Goal: Task Accomplishment & Management: Complete application form

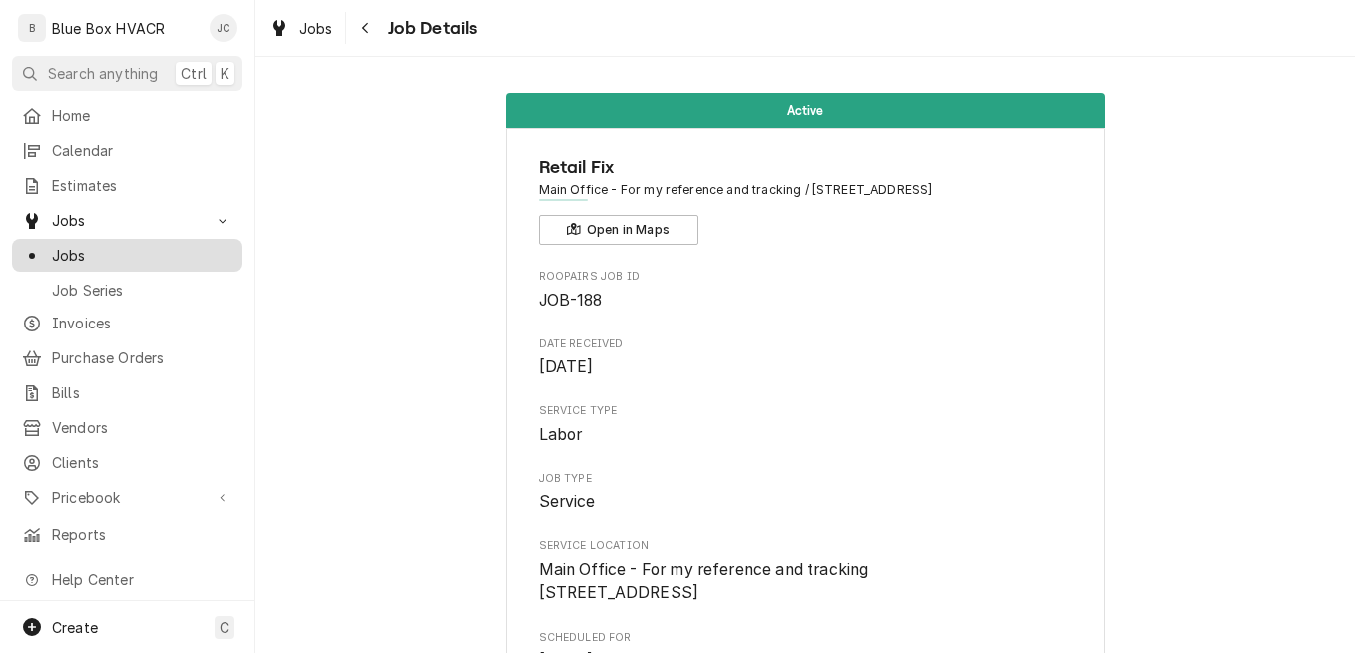
click at [136, 254] on span "Jobs" at bounding box center [142, 255] width 181 height 21
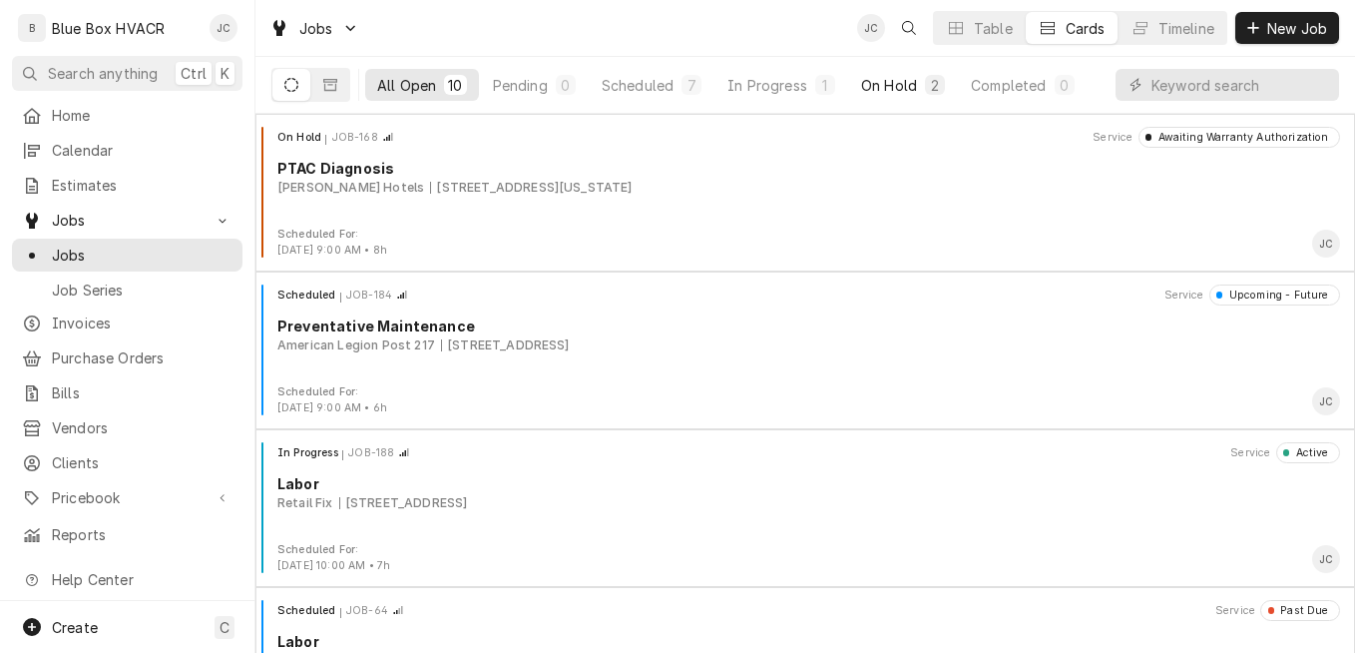
click at [877, 87] on div "On Hold" at bounding box center [889, 85] width 56 height 21
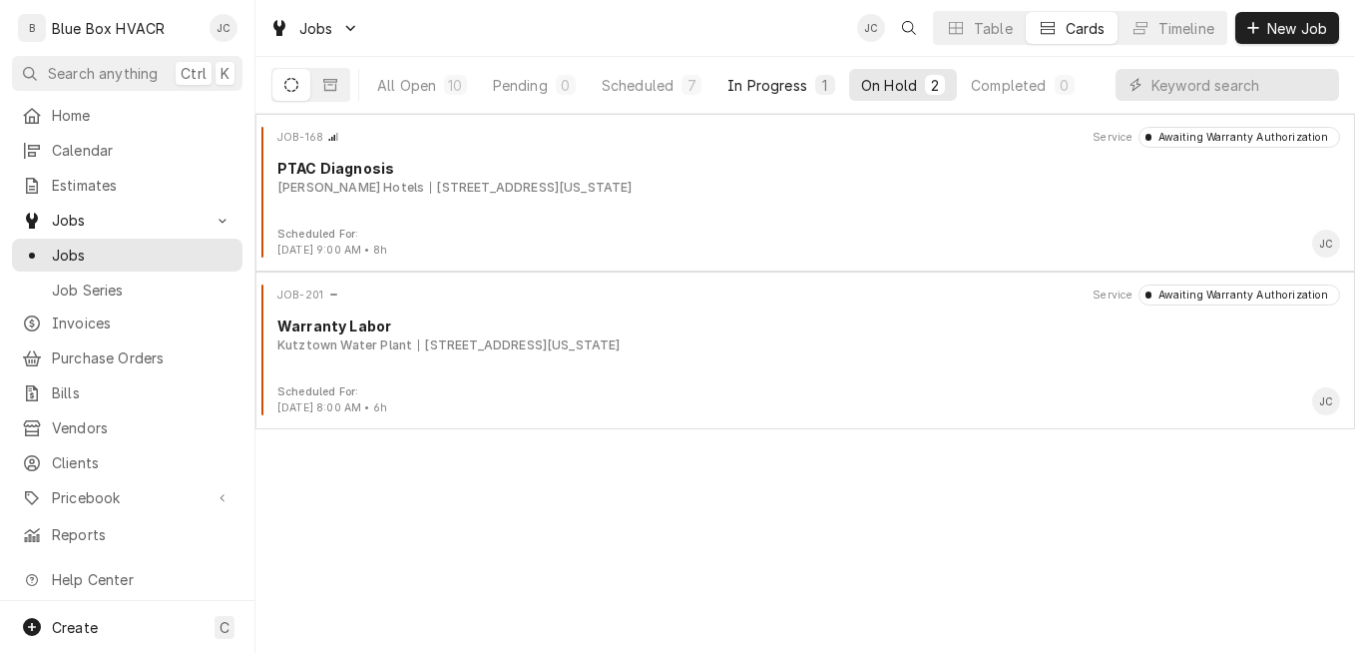
click at [789, 91] on div "In Progress" at bounding box center [768, 85] width 80 height 21
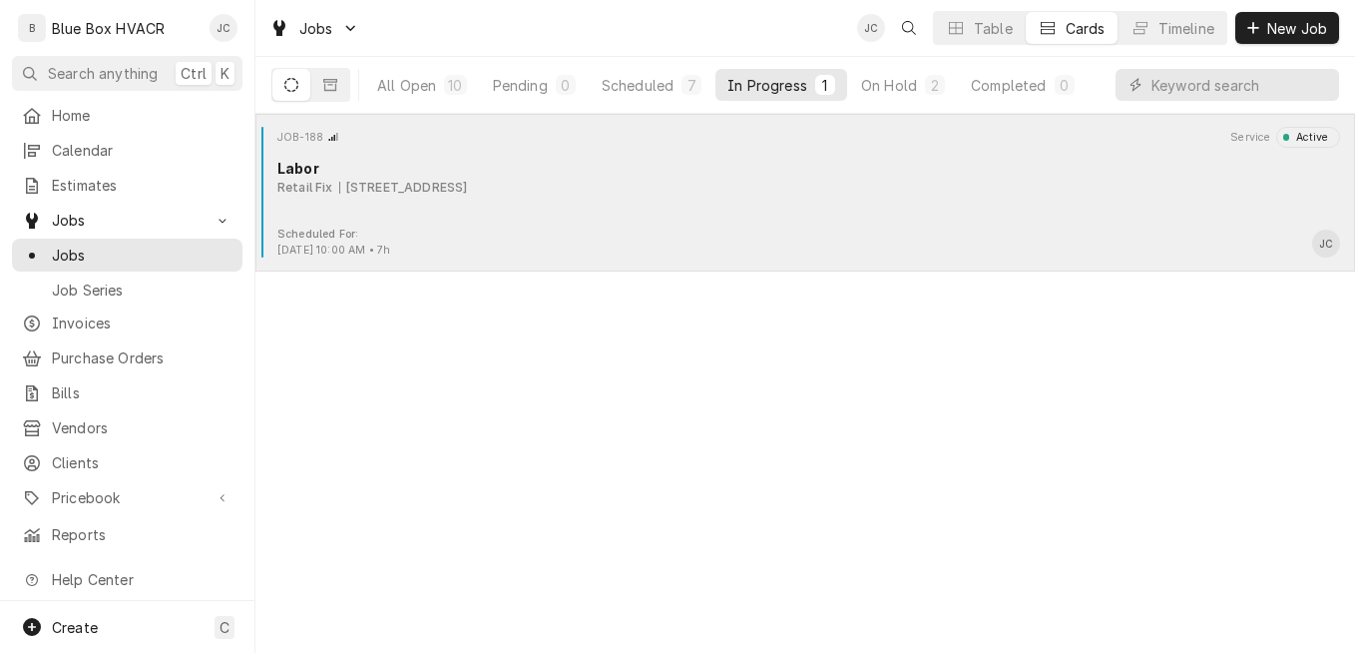
click at [815, 187] on div "Retail Fix 8014 Cumming Hwy 403, Canton, GA 30115" at bounding box center [808, 188] width 1063 height 18
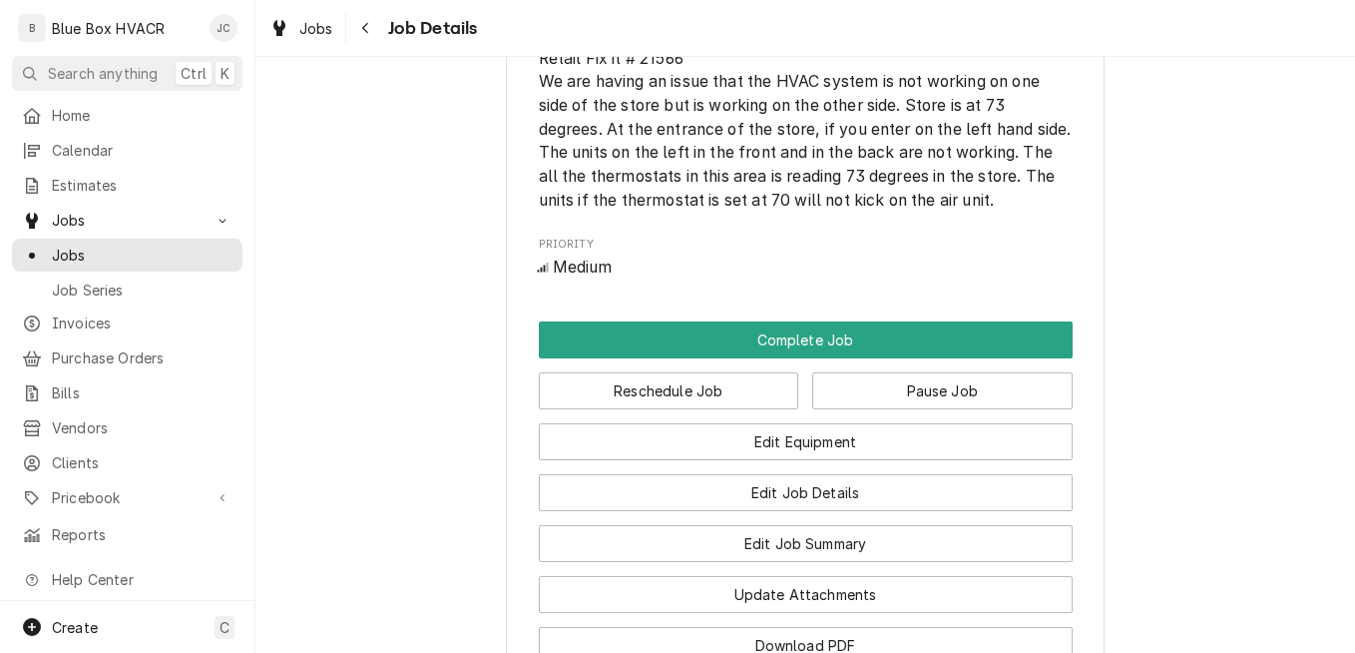
scroll to position [1397, 0]
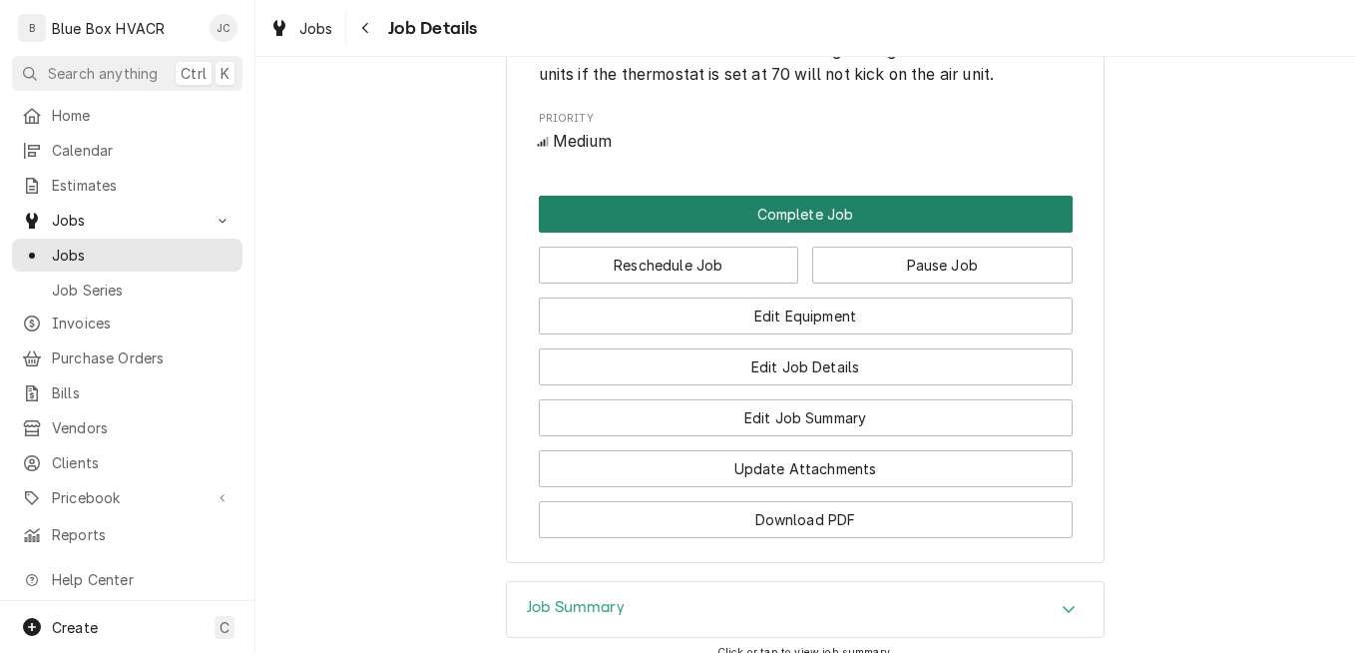
click at [800, 233] on button "Complete Job" at bounding box center [806, 214] width 534 height 37
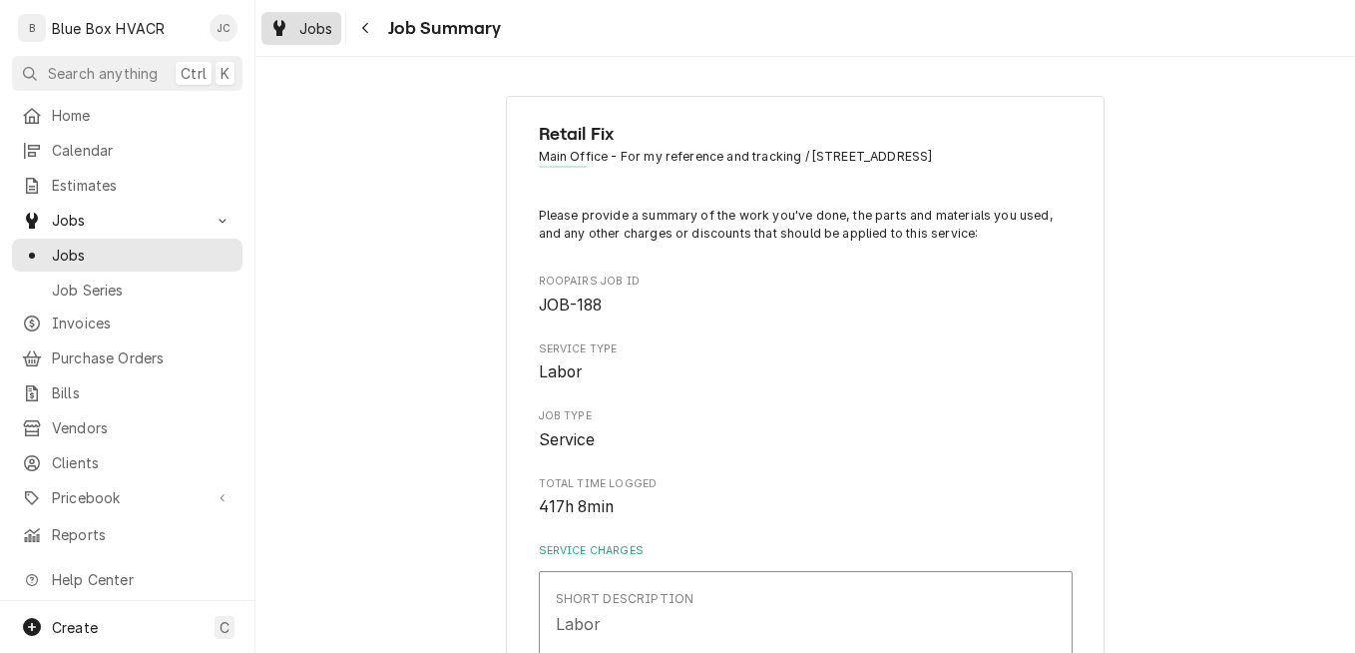
click at [330, 33] on span "Jobs" at bounding box center [316, 28] width 34 height 21
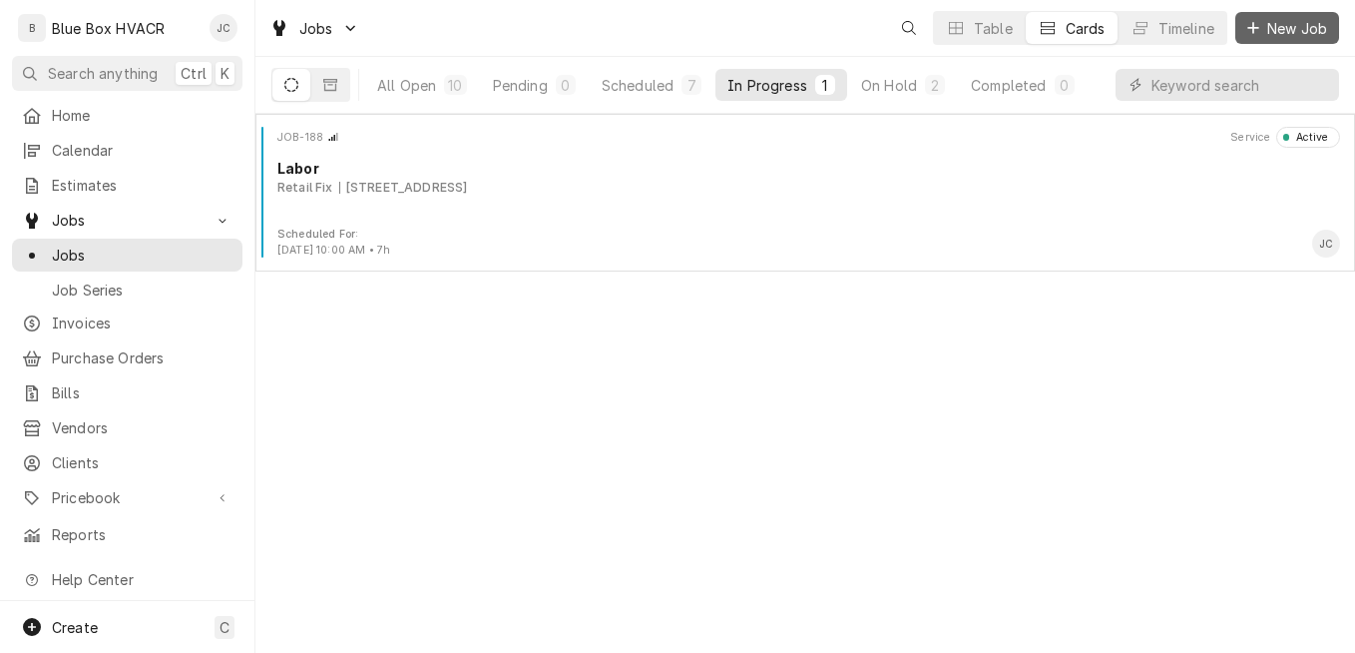
click at [1260, 36] on div "Dynamic Content Wrapper" at bounding box center [1253, 28] width 20 height 20
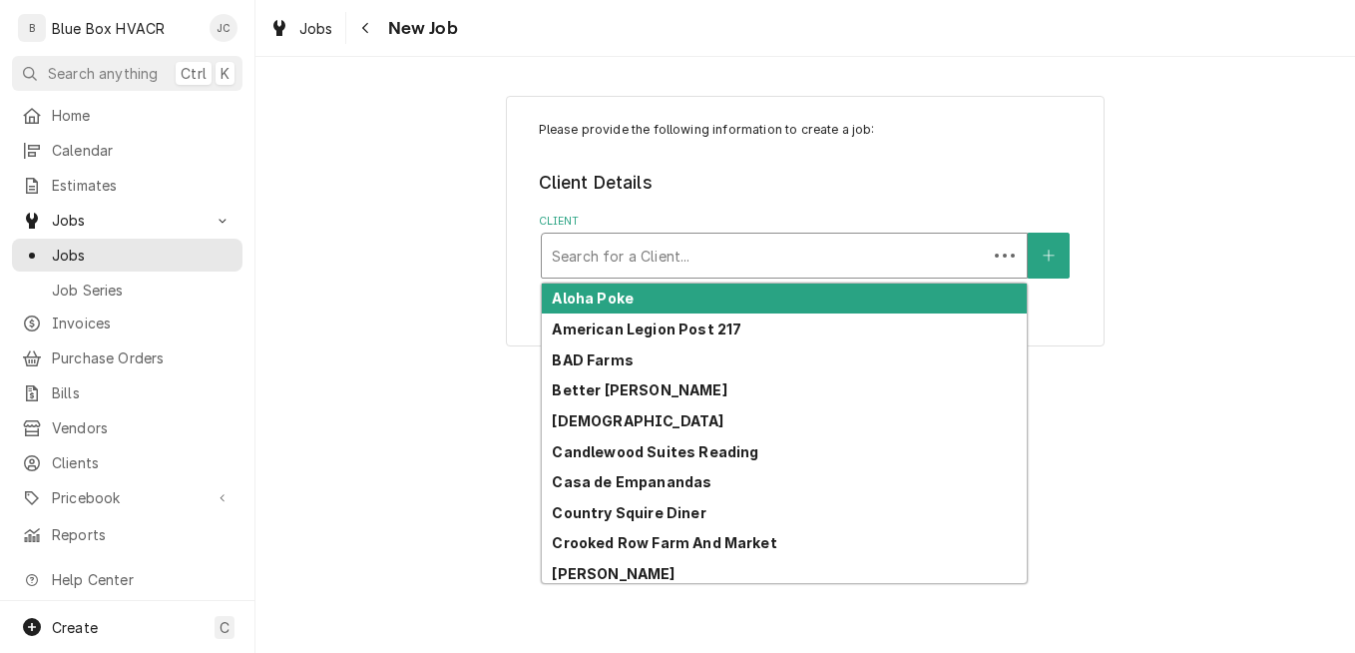
click at [647, 251] on div "Client" at bounding box center [764, 256] width 425 height 36
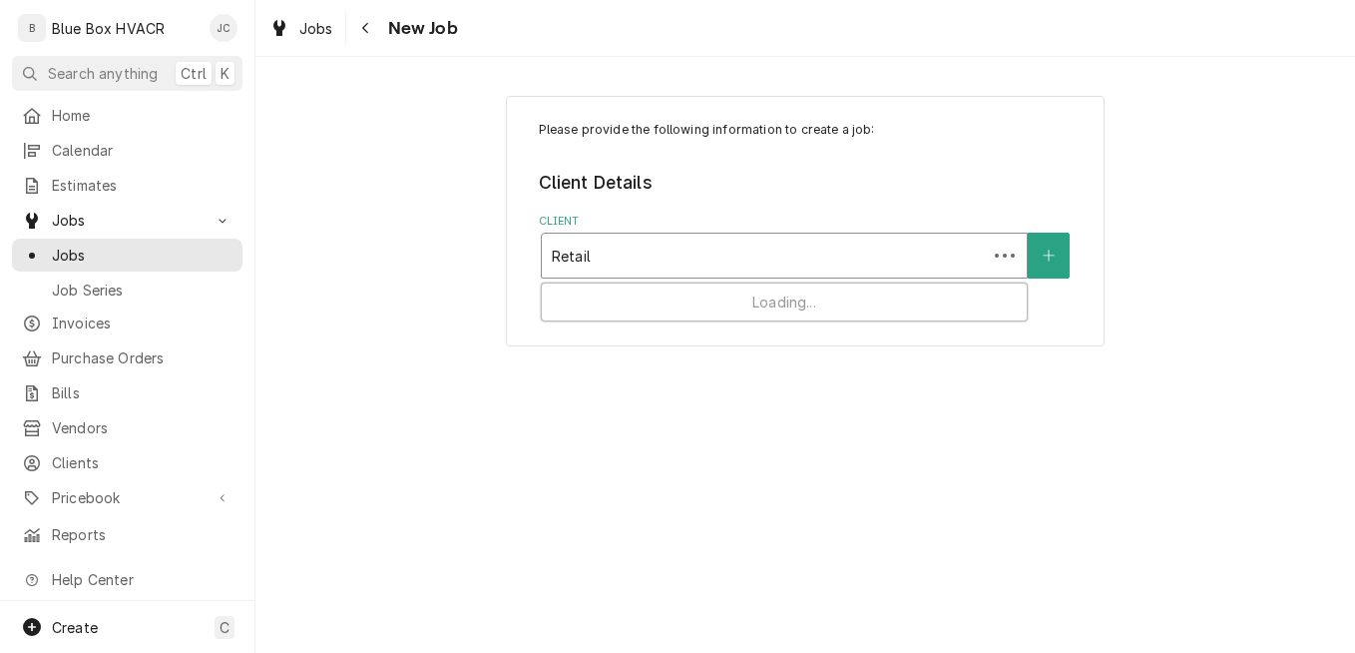
type input "Retail"
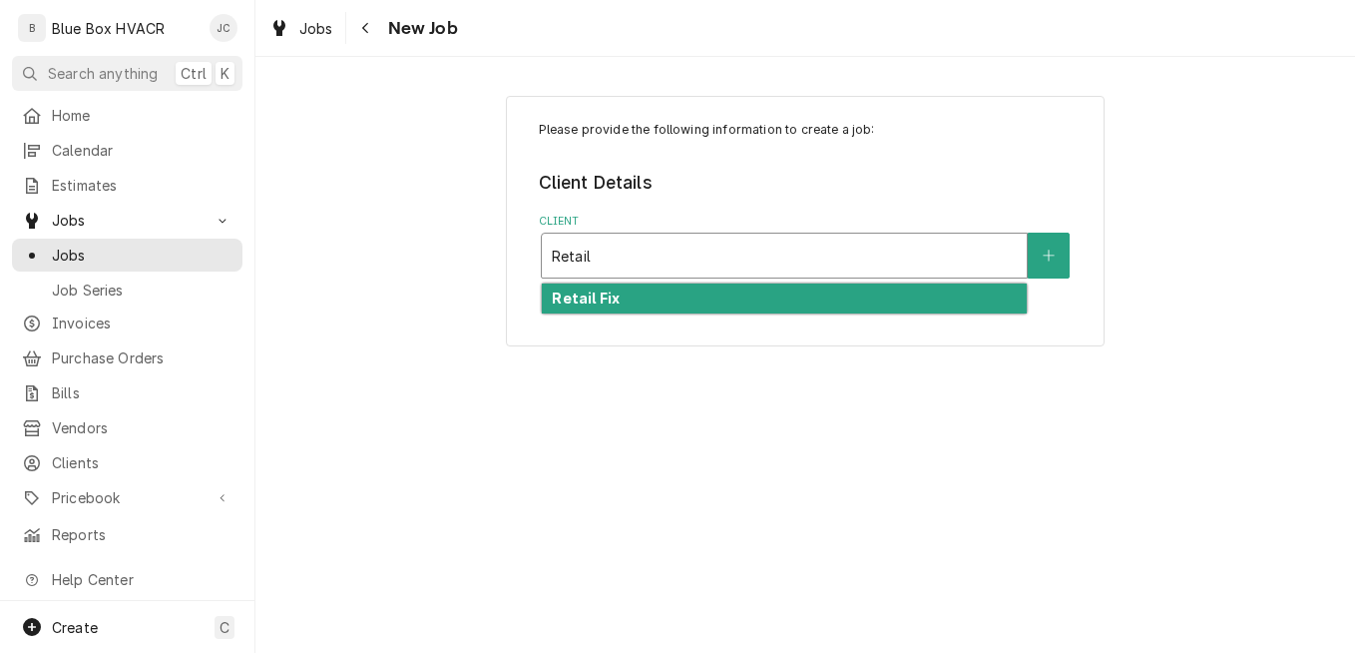
click at [611, 299] on strong "Retail Fix" at bounding box center [586, 297] width 68 height 17
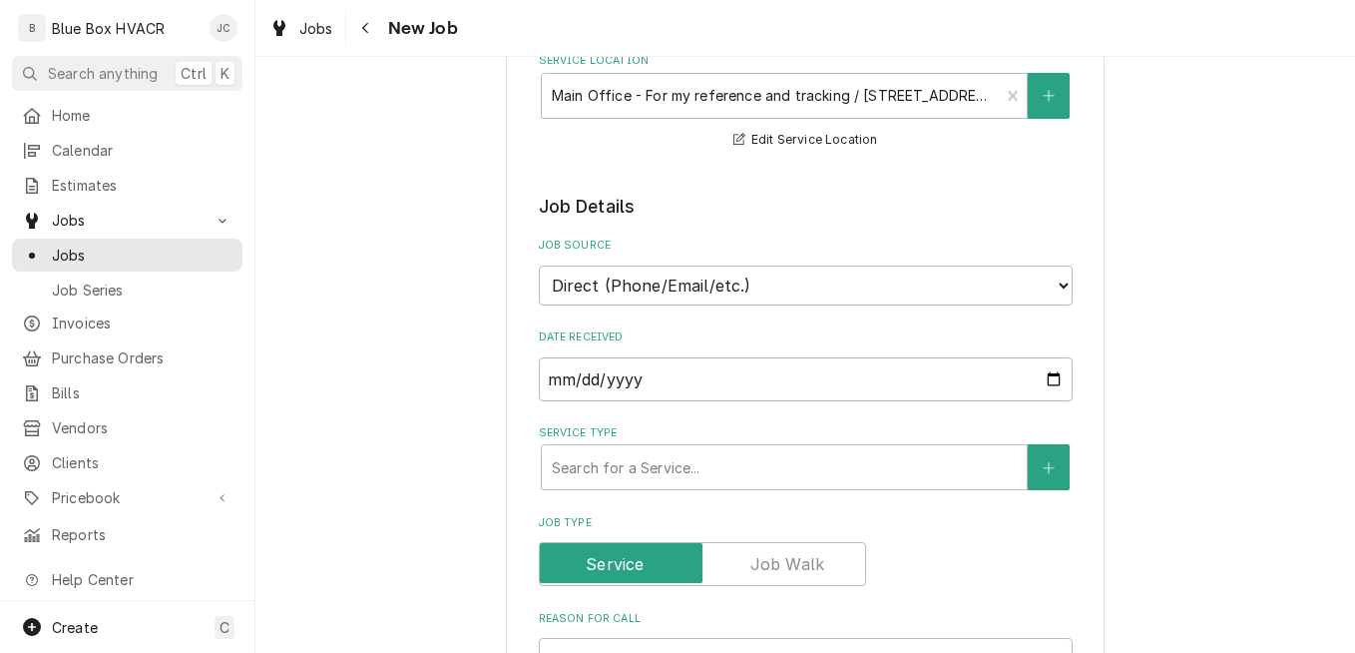
scroll to position [399, 0]
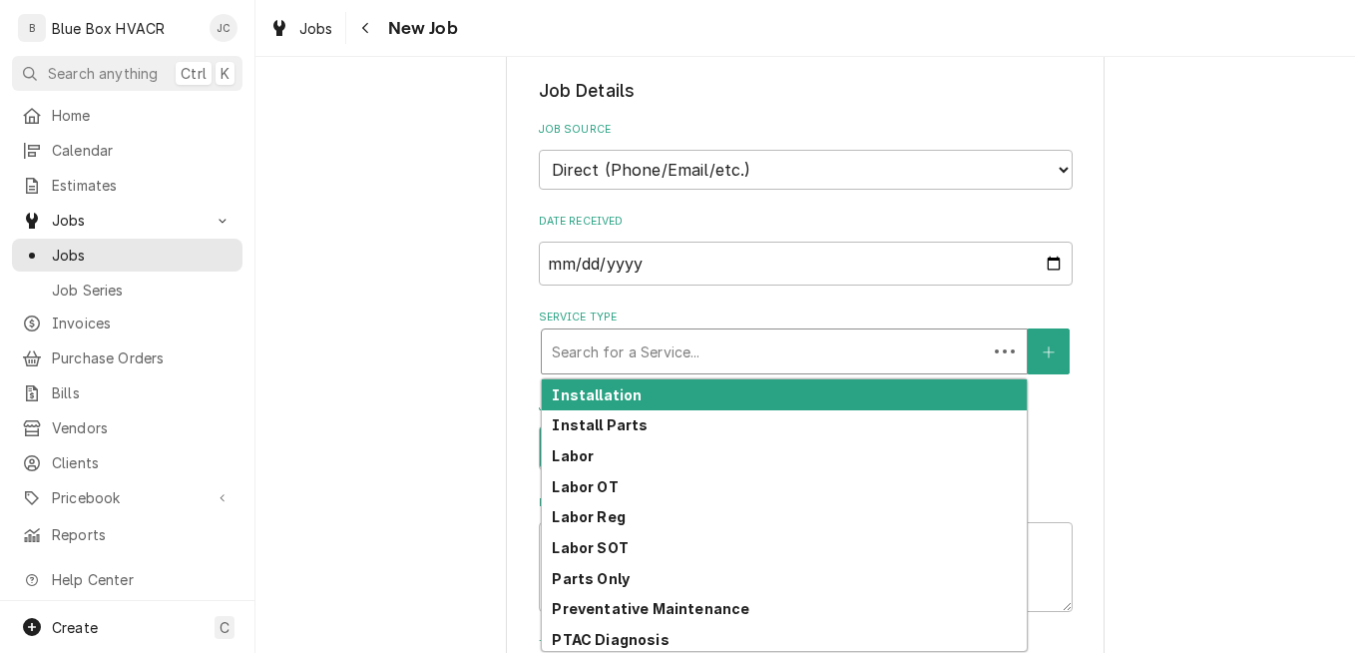
click at [660, 343] on div "Service Type" at bounding box center [764, 351] width 425 height 36
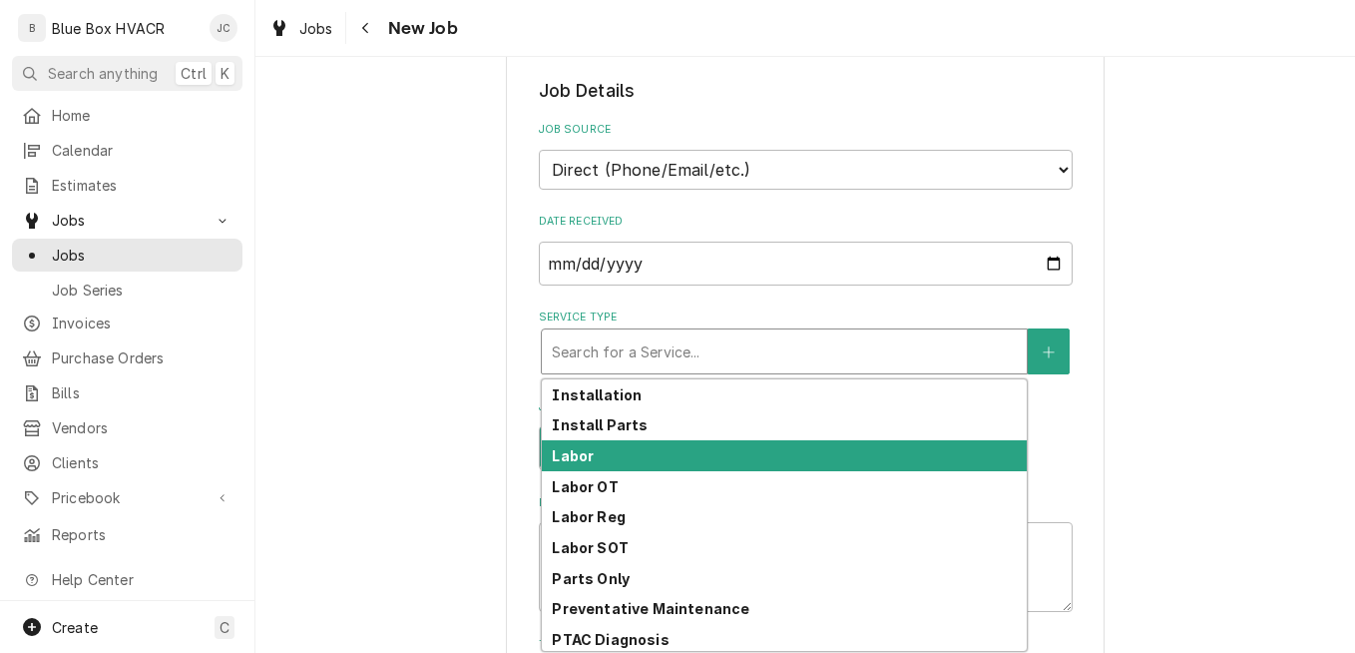
click at [632, 447] on div "Labor" at bounding box center [784, 455] width 485 height 31
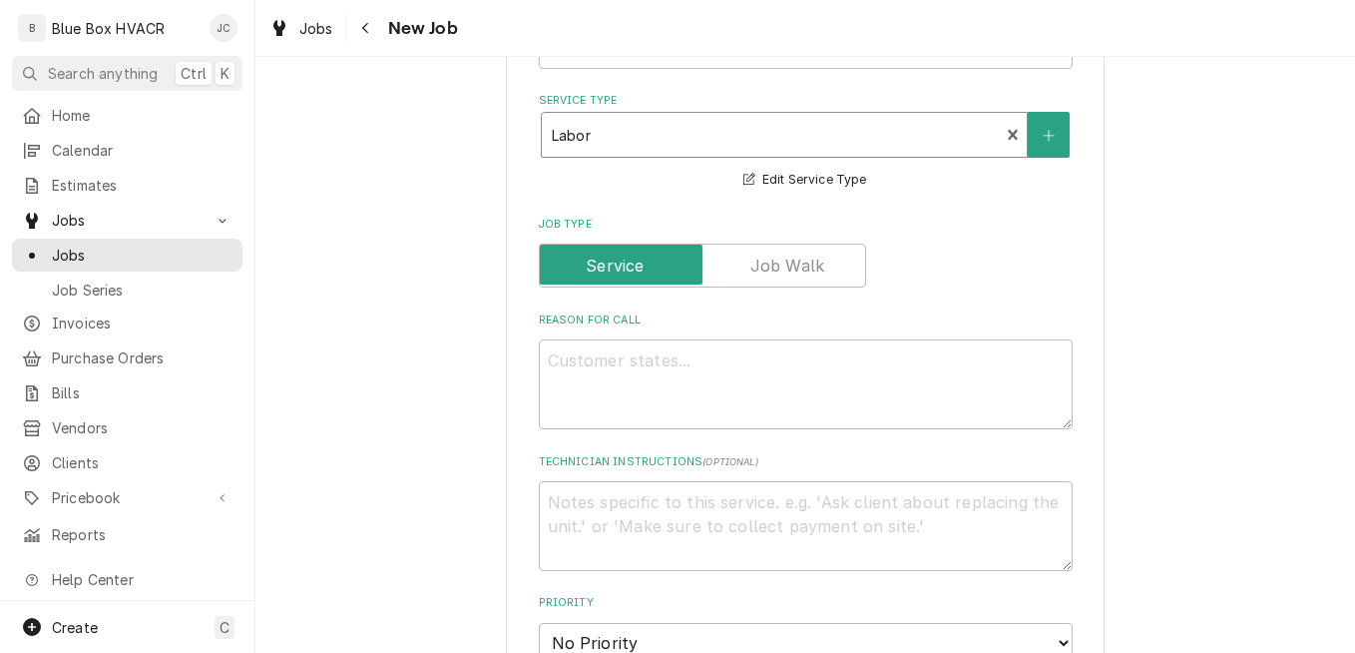
scroll to position [798, 0]
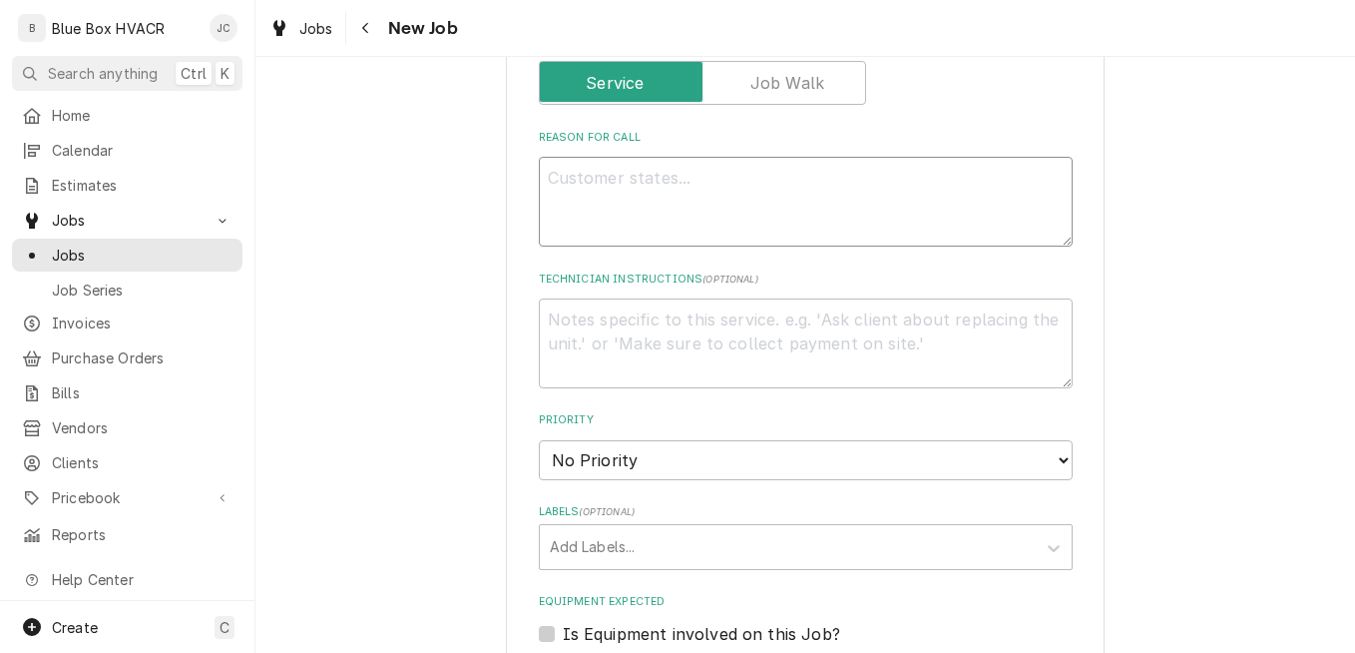
click at [621, 170] on textarea "Reason For Call" at bounding box center [806, 202] width 534 height 90
click at [565, 197] on textarea "Reason For Call" at bounding box center [806, 202] width 534 height 90
paste textarea "RetailFixit Work order for: 23318"
type textarea "x"
type textarea "RetailFixit Work order for: 23318"
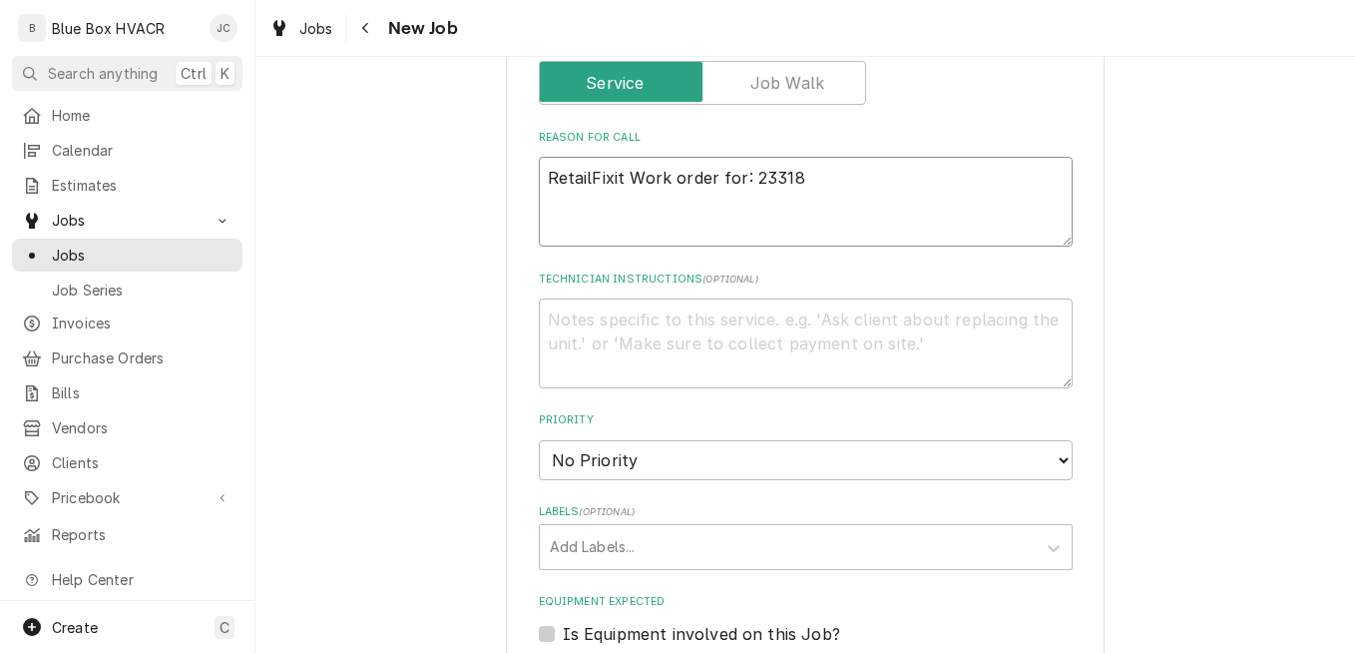
type textarea "x"
type textarea "RetailFixit Work order for: 23318"
type textarea "x"
type textarea "RetailFixit Work order for: 23318"
type textarea "x"
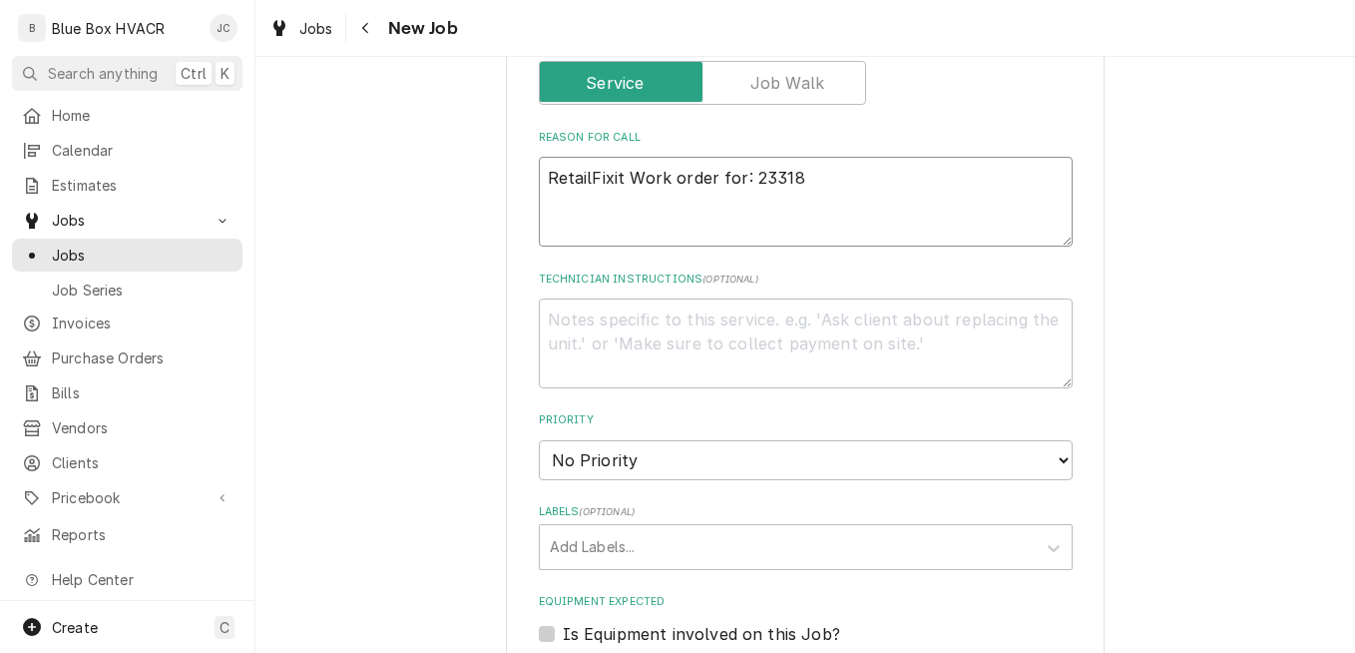
type textarea "RetailFixit Work order for: 23318"
click at [670, 204] on textarea "RetailFixit Work order for: 23318" at bounding box center [806, 202] width 534 height 90
paste textarea "The thermostat in the hallway where breakroom, bathrooms, and office is has not…"
type textarea "x"
type textarea "RetailFixit Work order for: 23318 The thermostat in the hallway where breakroom…"
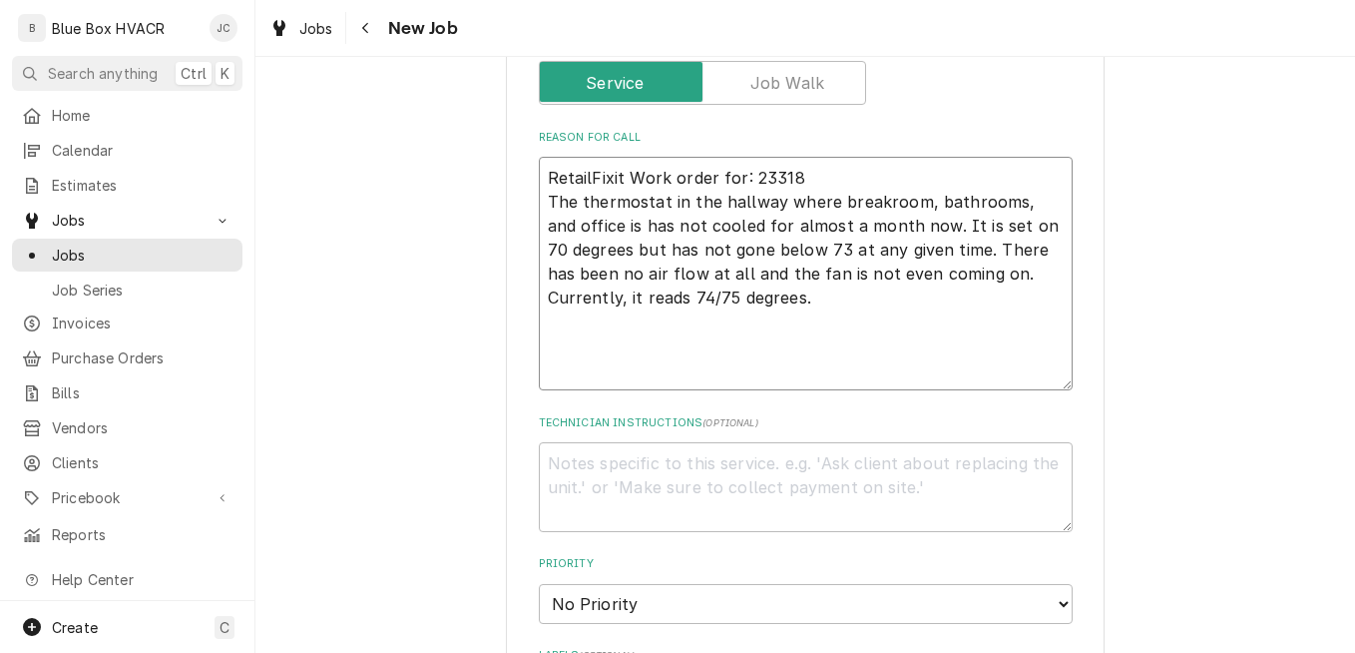
type textarea "x"
type textarea "RetailFixit Work order for: 23318 The thermostat in the hallway where breakroom…"
type textarea "x"
type textarea "RetailFixit Work order for: 23318 The thermostat in the hallway where breakroom…"
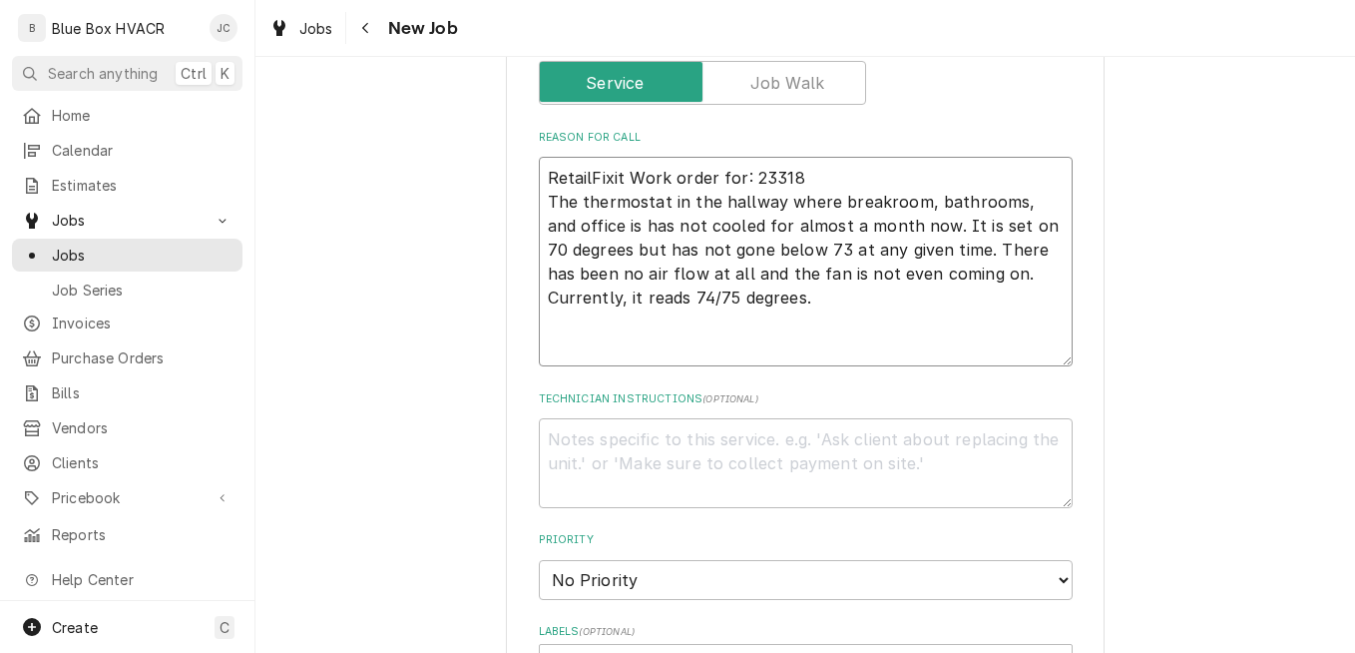
type textarea "x"
type textarea "RetailFixit Work order for: 23318 The thermostat in the hallway where breakroom…"
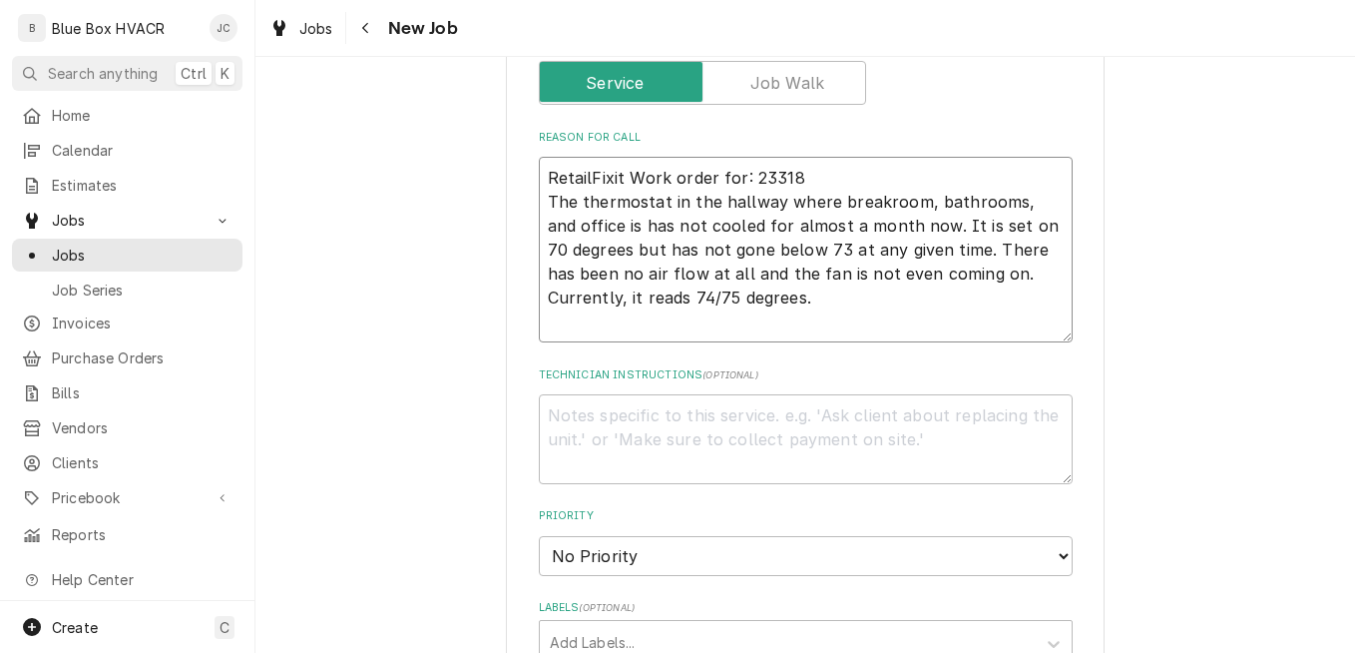
type textarea "x"
type textarea "RetailFixit Work order for: 23318 The thermostat in the hallway where breakroom…"
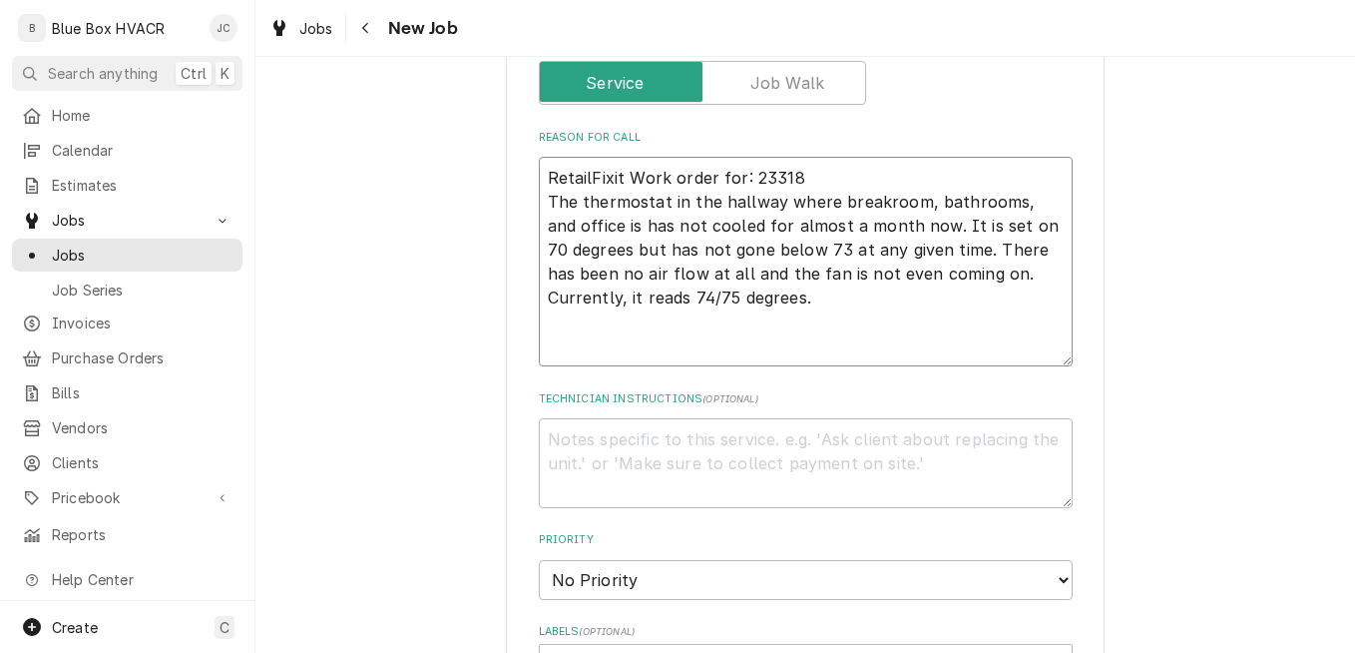
type textarea "x"
type textarea "RetailFixit Work order for: 23318 The thermostat in the hallway where breakroom…"
click at [576, 338] on textarea "RetailFixit Work order for: 23318 The thermostat in the hallway where breakroom…" at bounding box center [806, 262] width 534 height 210
paste textarea "Gabes (82) (Exton PA) icon-check 173 W. Lincoln Highway Exton, Pennsylvania 193…"
type textarea "x"
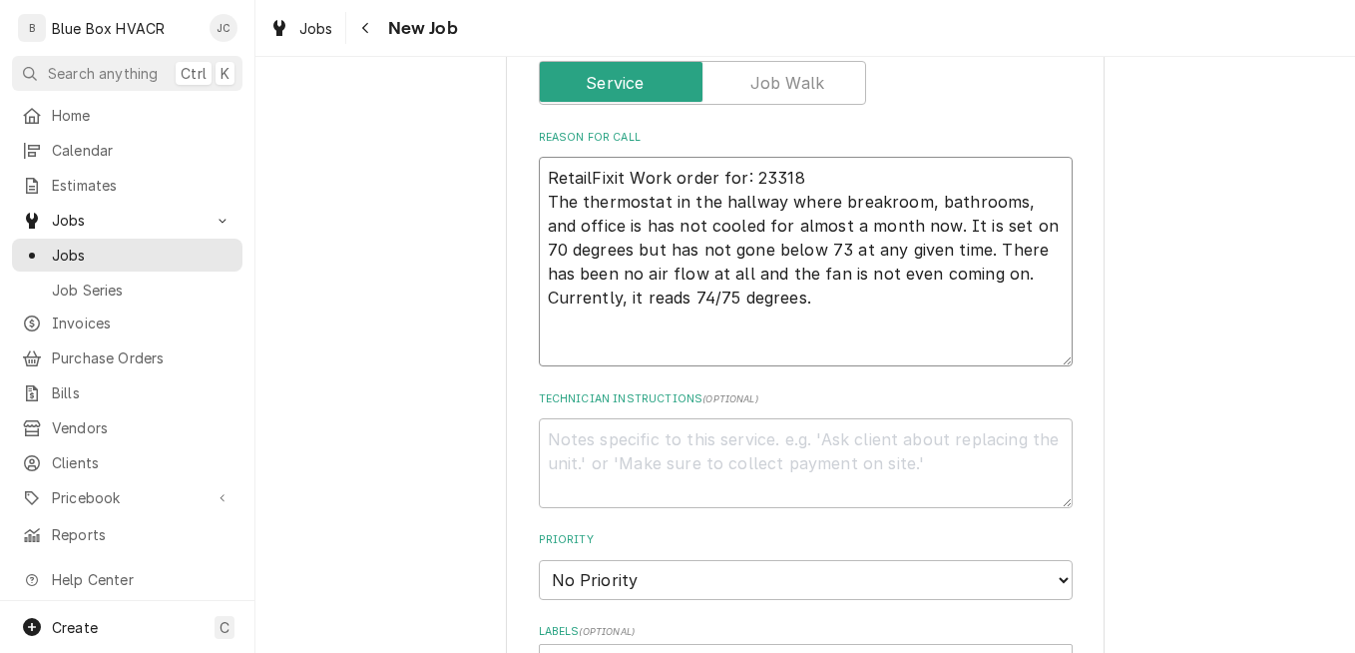
type textarea "RetailFixit Work order for: 23318 The thermostat in the hallway where breakroom…"
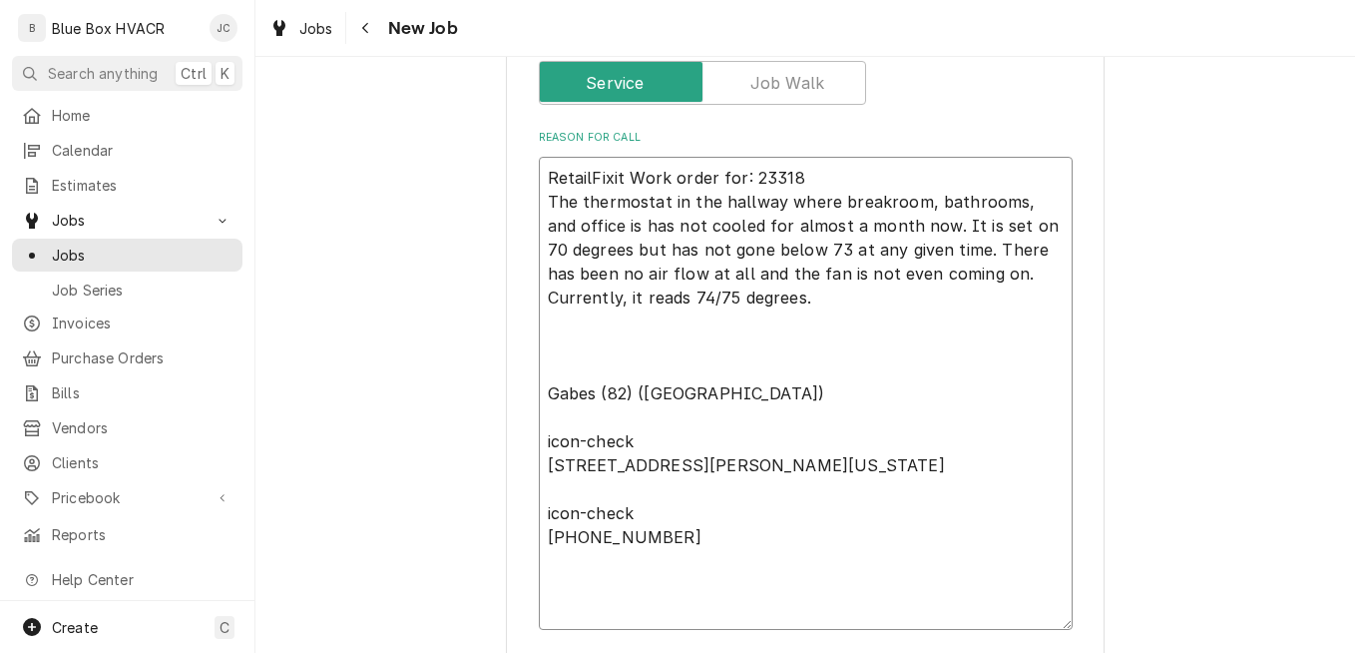
drag, startPoint x: 634, startPoint y: 532, endPoint x: 530, endPoint y: 546, distance: 104.7
click at [530, 546] on div "Please provide the following information to create a job: Client Details Client…" at bounding box center [805, 637] width 599 height 2680
type textarea "x"
type textarea "RetailFixit Work order for: 23318 The thermostat in the hallway where breakroom…"
type textarea "x"
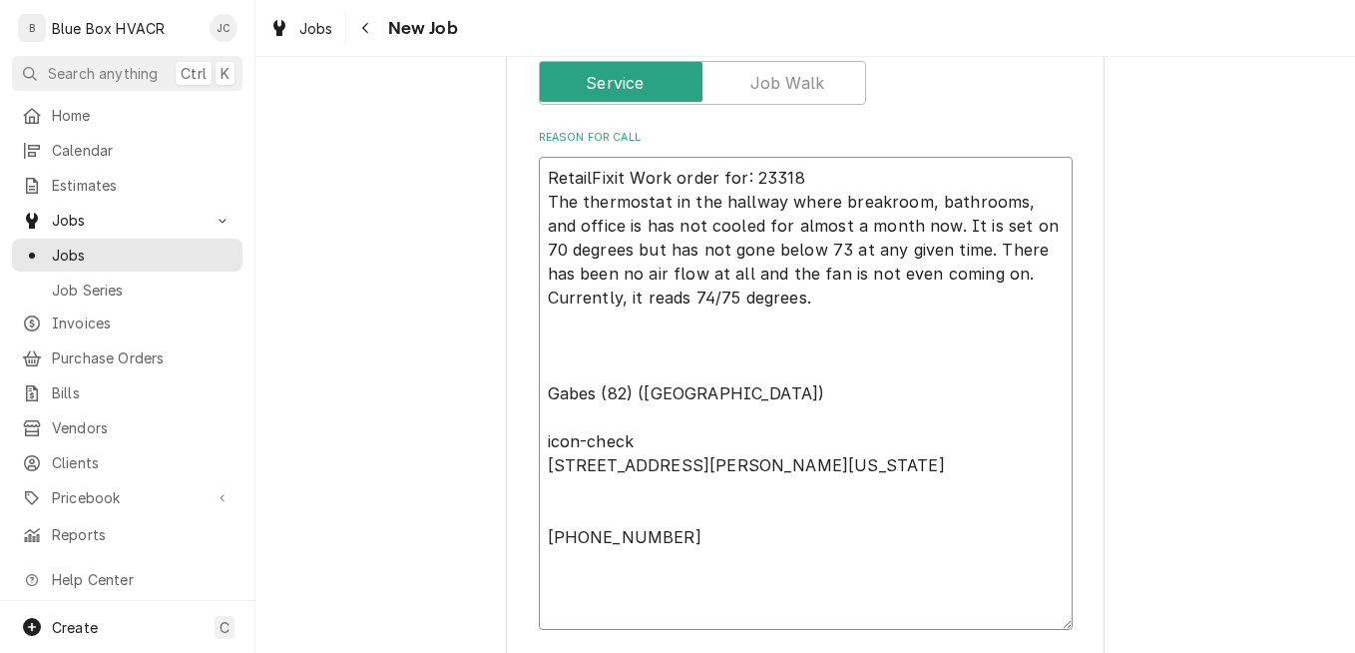
type textarea "RetailFixit Work order for: 23318 The thermostat in the hallway where breakroom…"
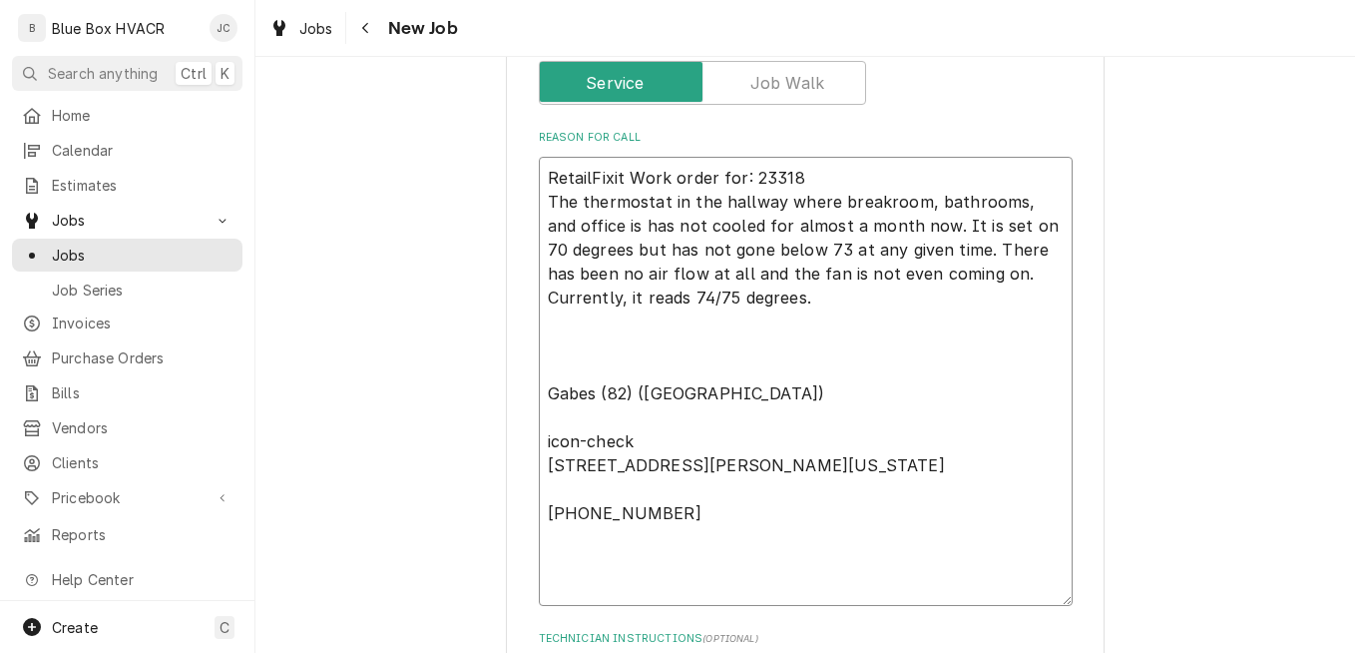
type textarea "x"
type textarea "RetailFixit Work order for: 23318 The thermostat in the hallway where breakroom…"
drag, startPoint x: 640, startPoint y: 438, endPoint x: 540, endPoint y: 441, distance: 99.8
click at [544, 441] on textarea "RetailFixit Work order for: 23318 The thermostat in the hallway where breakroom…" at bounding box center [806, 381] width 534 height 449
type textarea "x"
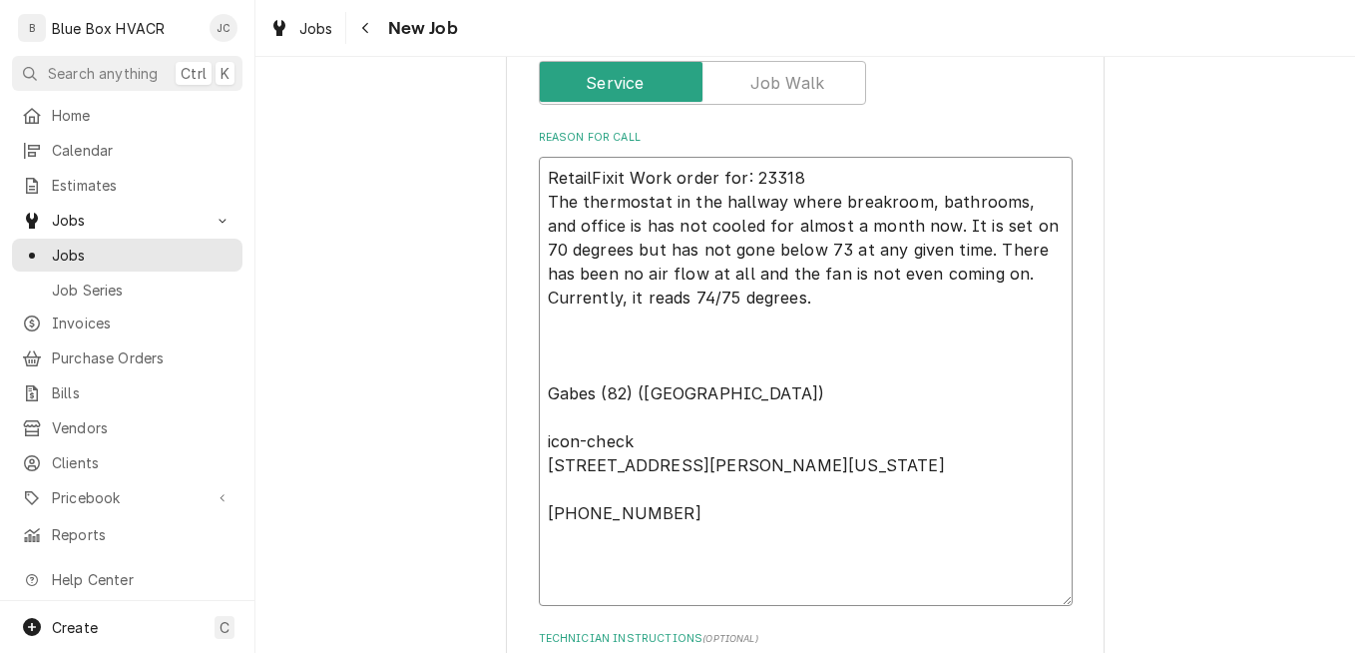
type textarea "RetailFixit Work order for: 23318 The thermostat in the hallway where breakroom…"
type textarea "x"
type textarea "RetailFixit Work order for: 23318 The thermostat in the hallway where breakroom…"
type textarea "x"
type textarea "RetailFixit Work order for: 23318 The thermostat in the hallway where breakroom…"
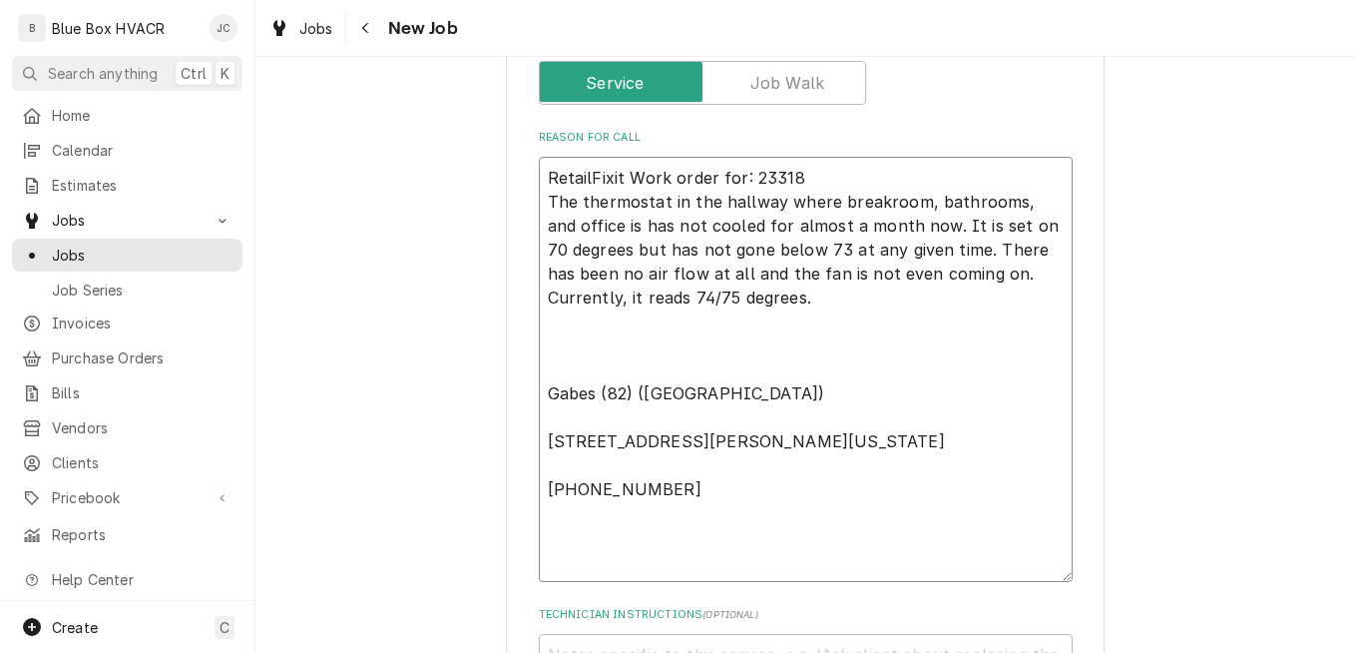
click at [540, 393] on textarea "RetailFixit Work order for: 23318 The thermostat in the hallway where breakroom…" at bounding box center [806, 369] width 534 height 425
type textarea "x"
type textarea "RetailFixit Work order for: 23318 The thermostat in the hallway where breakroom…"
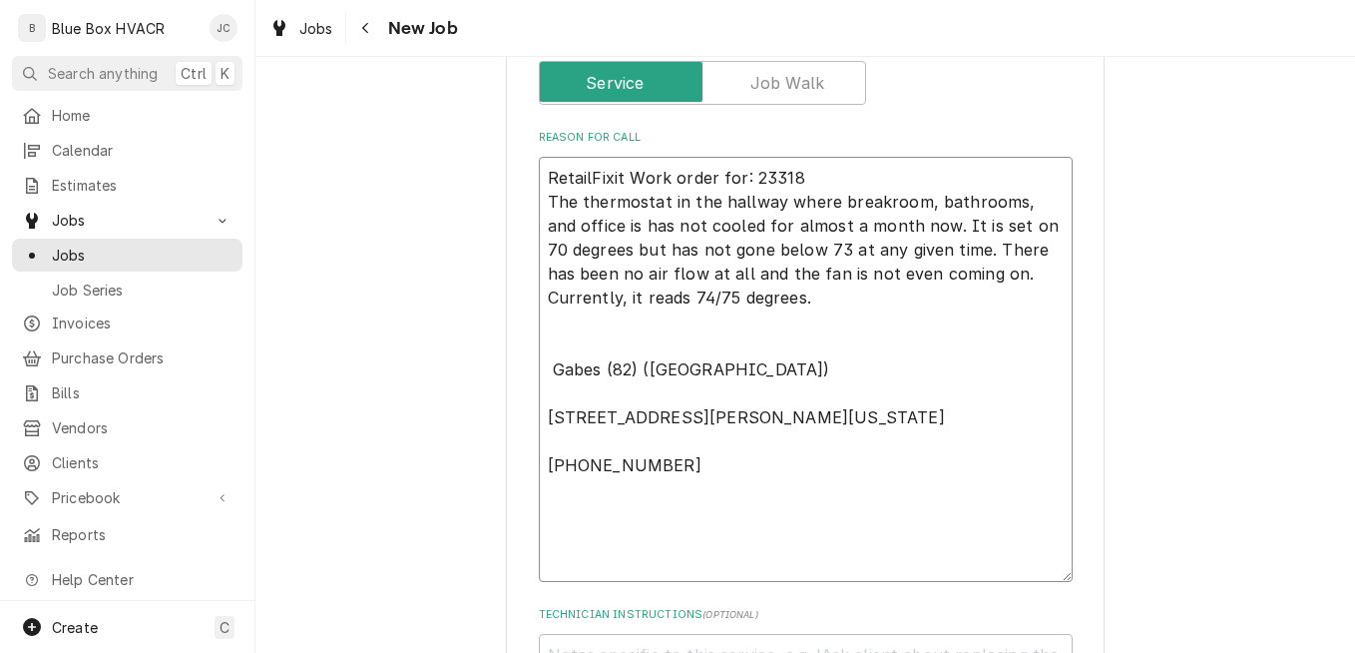
type textarea "x"
type textarea "RetailFixit Work order for: 23318 The thermostat in the hallway where breakroom…"
type textarea "x"
type textarea "RetailFixit Work order for: 23318 The thermostat in the hallway where breakroom…"
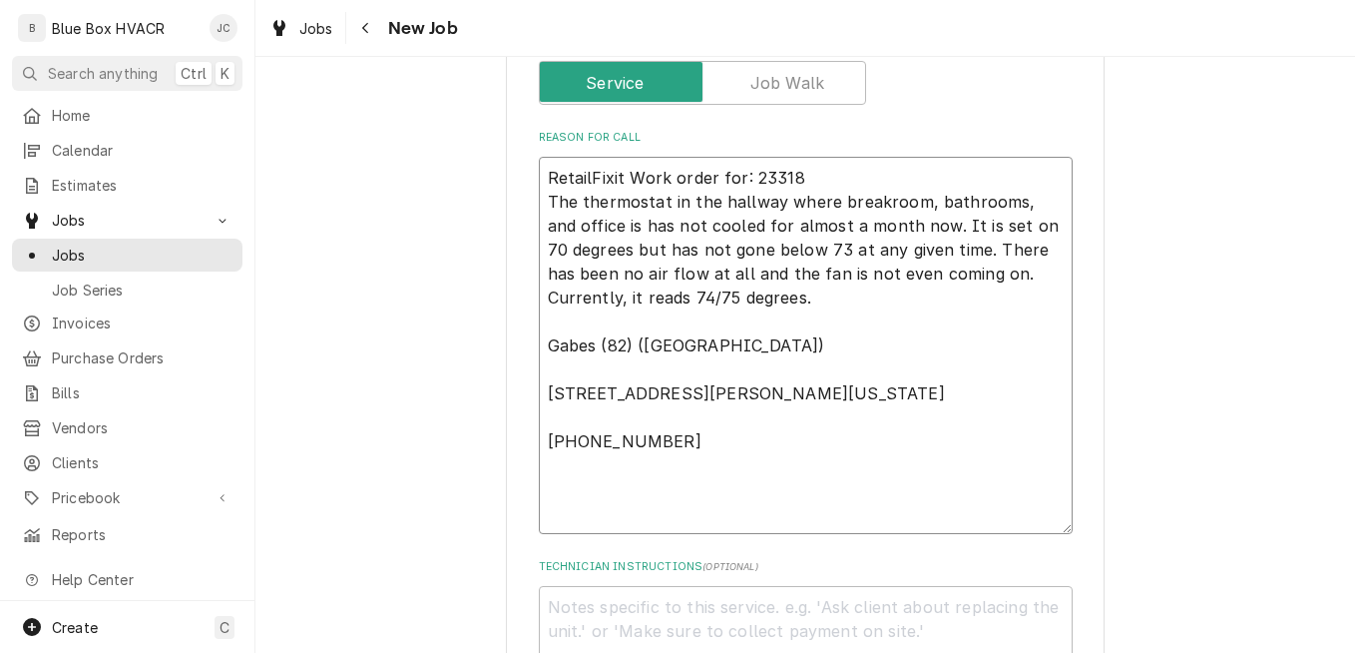
type textarea "x"
type textarea "RetailFixit Work order for: 23318 The thermostat in the hallway where breakroom…"
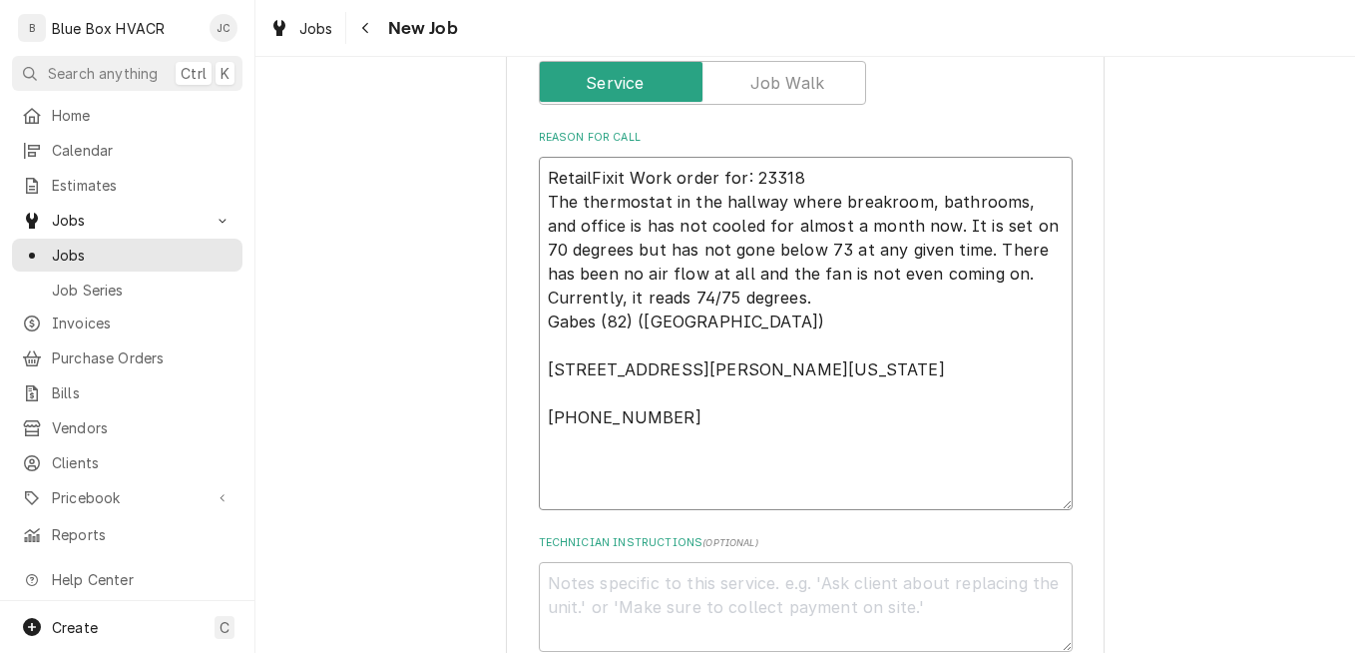
type textarea "x"
type textarea "RetailFixit Work order for: 23318 The thermostat in the hallway where breakroom…"
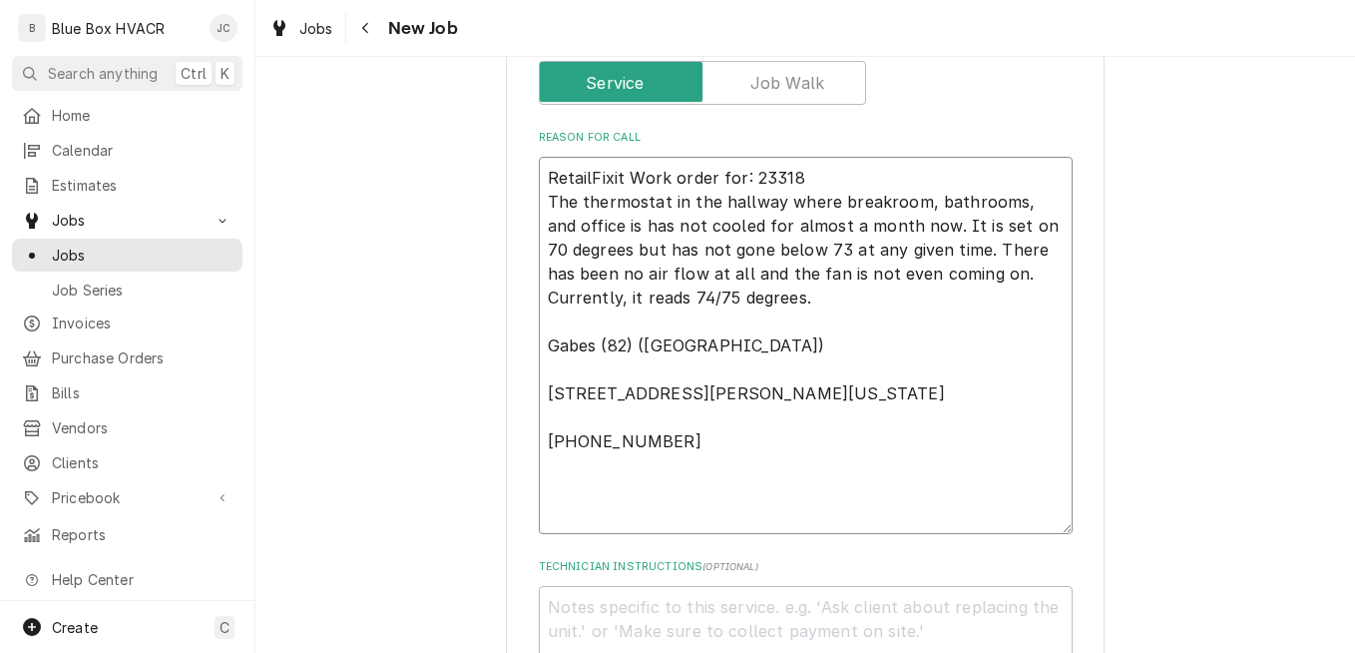
type textarea "x"
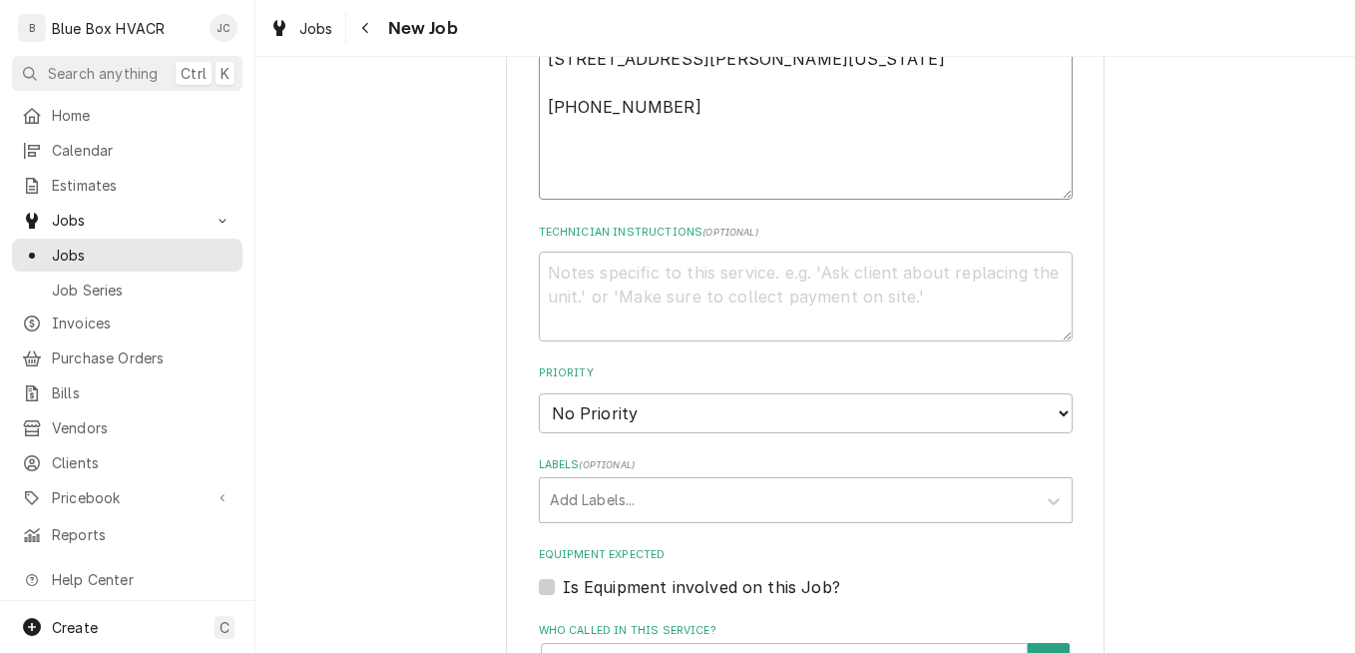
scroll to position [1297, 0]
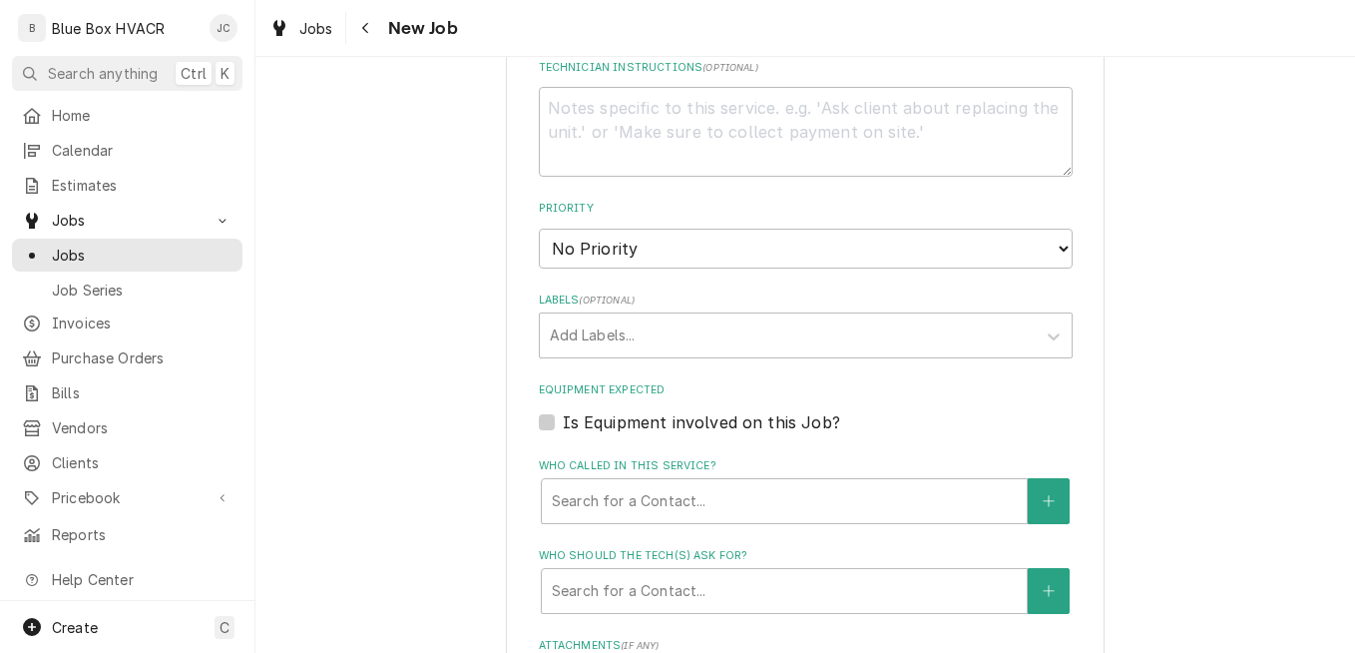
type textarea "RetailFixit Work order for: 23318 The thermostat in the hallway where breakroom…"
click at [719, 256] on select "No Priority Urgent High Medium Low" at bounding box center [806, 249] width 534 height 40
select select "2"
click at [539, 229] on select "No Priority Urgent High Medium Low" at bounding box center [806, 249] width 534 height 40
type textarea "x"
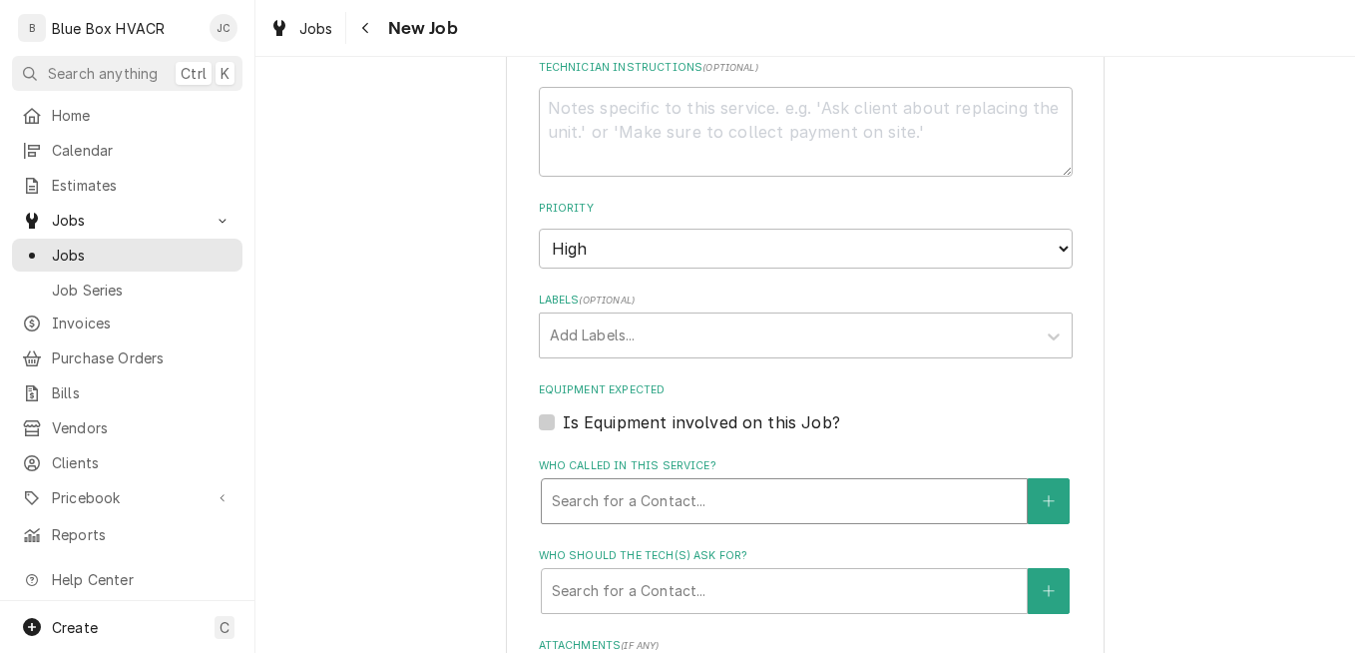
click at [682, 499] on div "Who called in this service?" at bounding box center [784, 501] width 465 height 36
click at [700, 420] on label "Is Equipment involved on this Job?" at bounding box center [701, 422] width 277 height 24
click at [700, 420] on input "Equipment Expected" at bounding box center [830, 432] width 534 height 44
checkbox input "true"
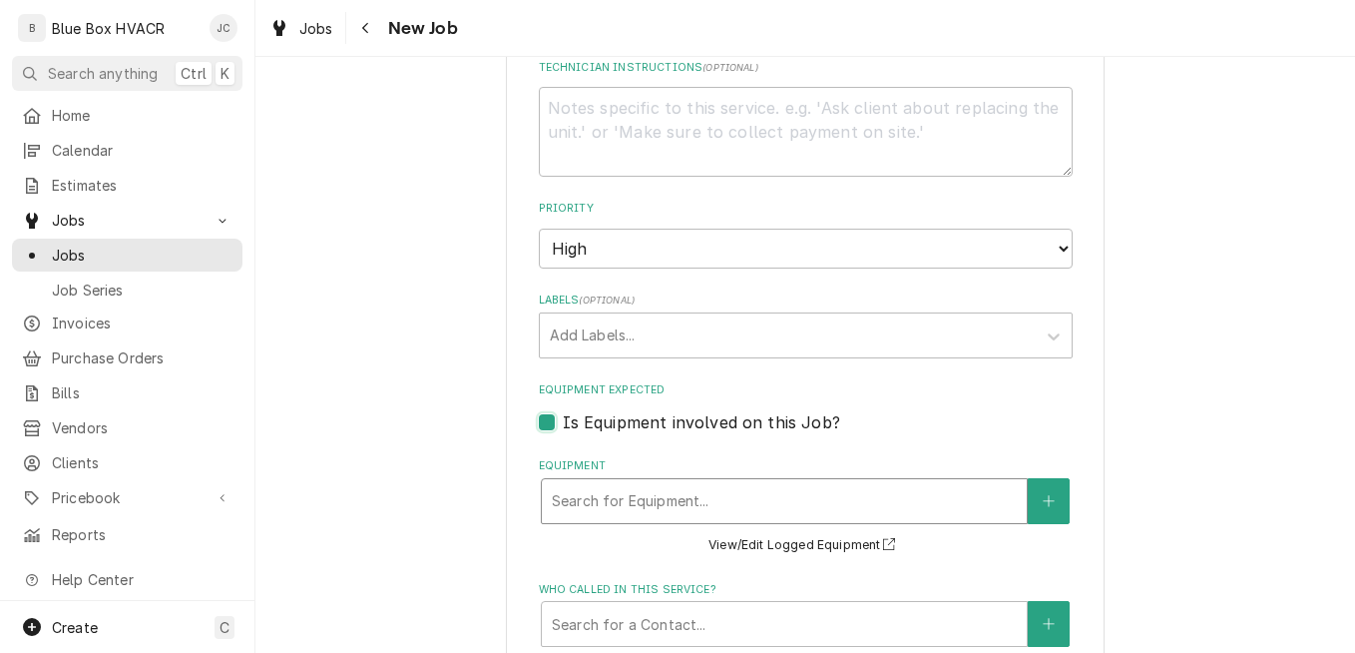
type textarea "x"
click at [748, 493] on div "Equipment" at bounding box center [784, 501] width 465 height 36
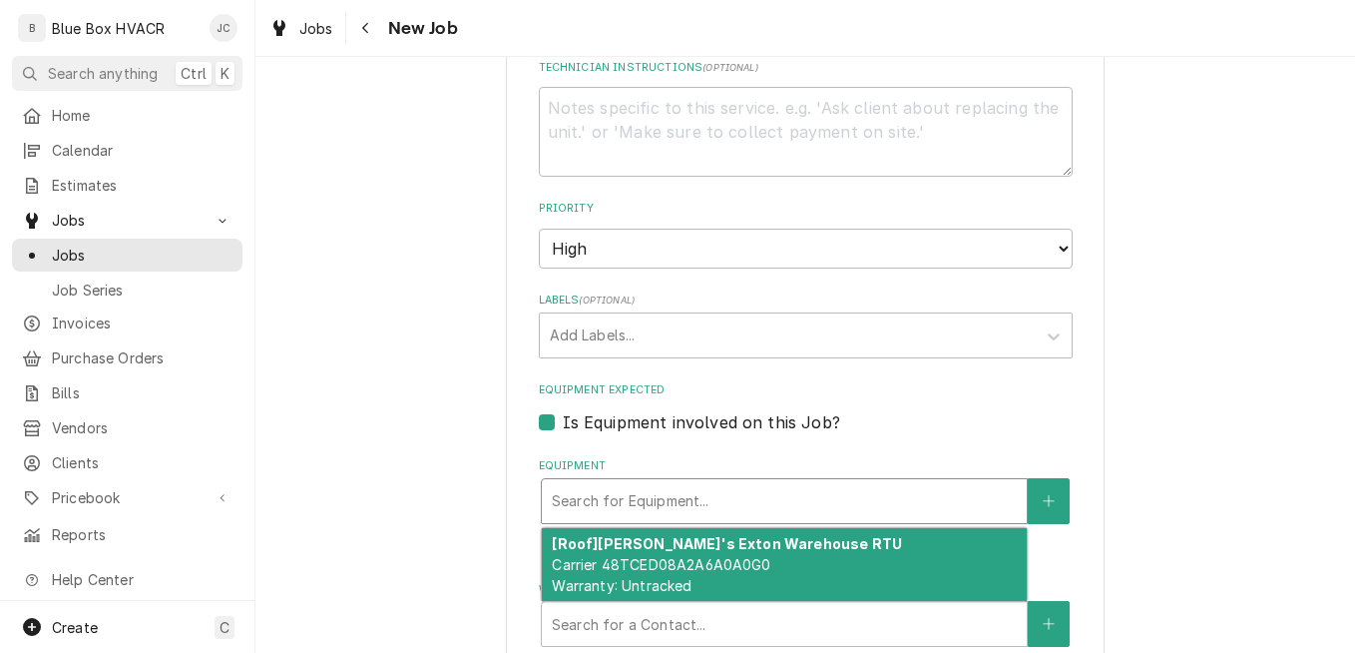
click at [748, 494] on div "Equipment" at bounding box center [784, 501] width 465 height 36
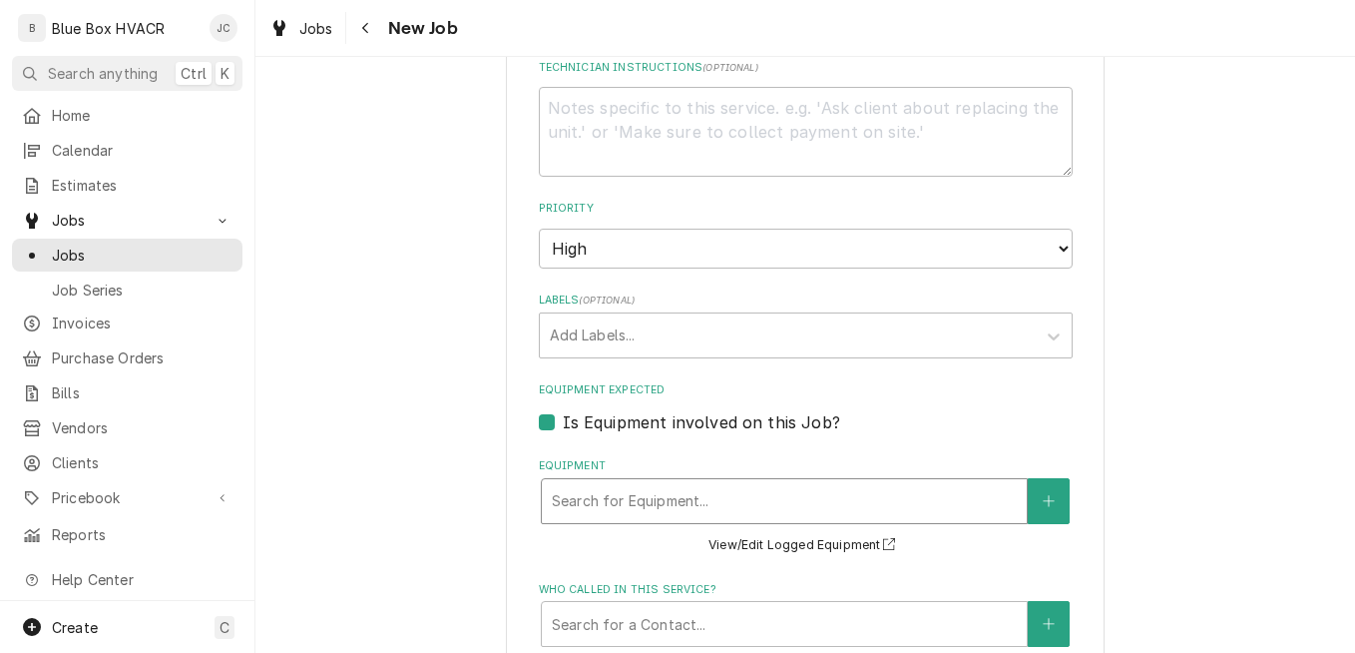
click at [550, 414] on div "Is Equipment involved on this Job?" at bounding box center [806, 422] width 534 height 24
click at [563, 418] on label "Is Equipment involved on this Job?" at bounding box center [701, 422] width 277 height 24
click at [563, 418] on input "Equipment Expected" at bounding box center [830, 432] width 534 height 44
checkbox input "false"
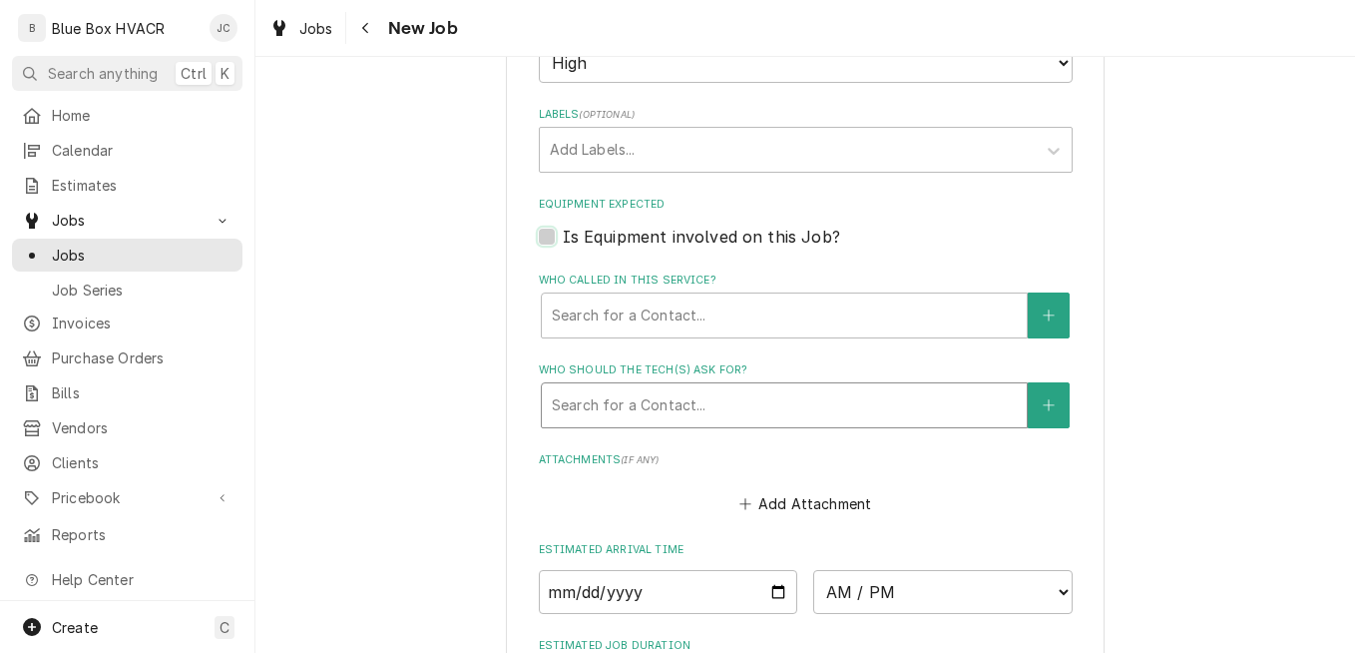
scroll to position [1497, 0]
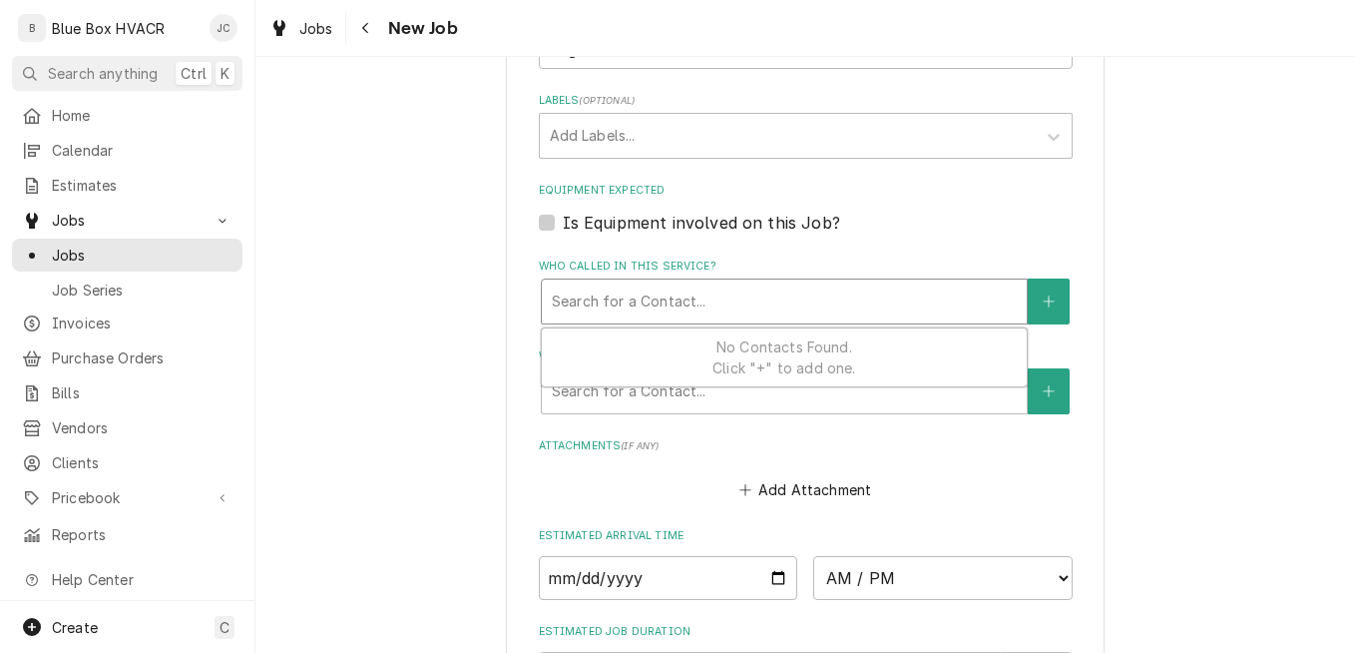
click at [719, 312] on div "Who called in this service?" at bounding box center [784, 301] width 465 height 36
click at [719, 311] on div "Who called in this service?" at bounding box center [784, 301] width 465 height 36
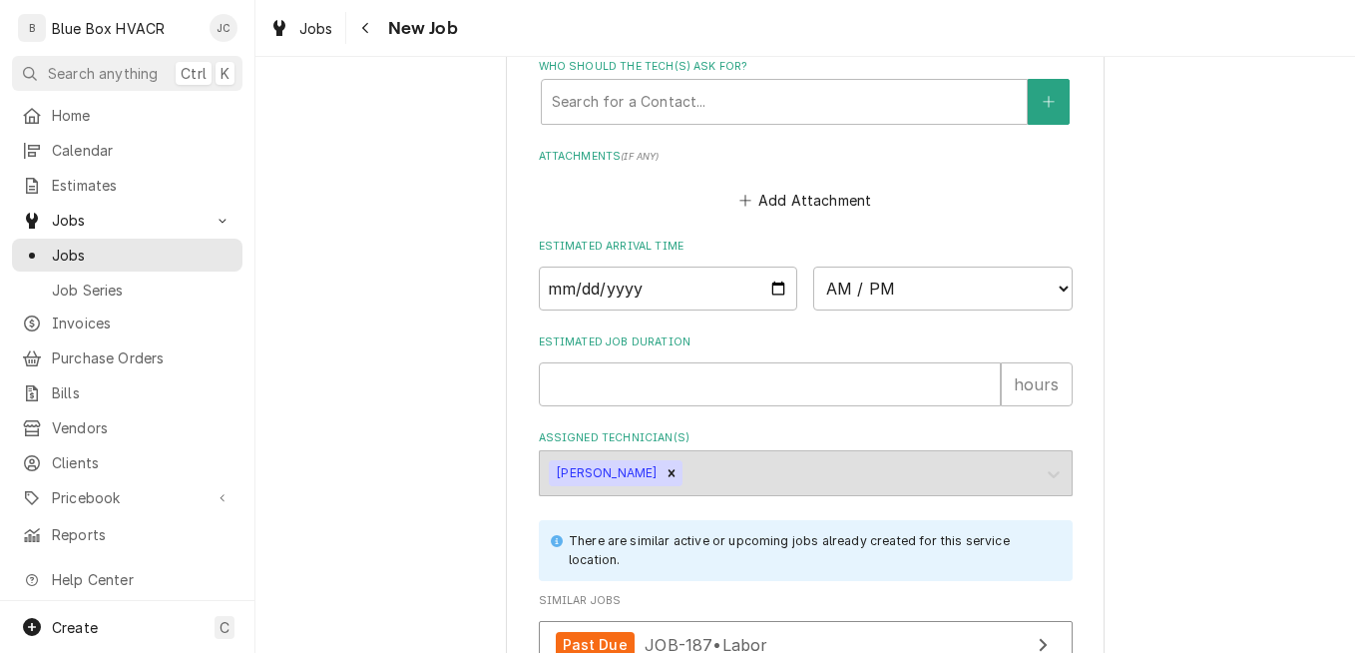
scroll to position [1796, 0]
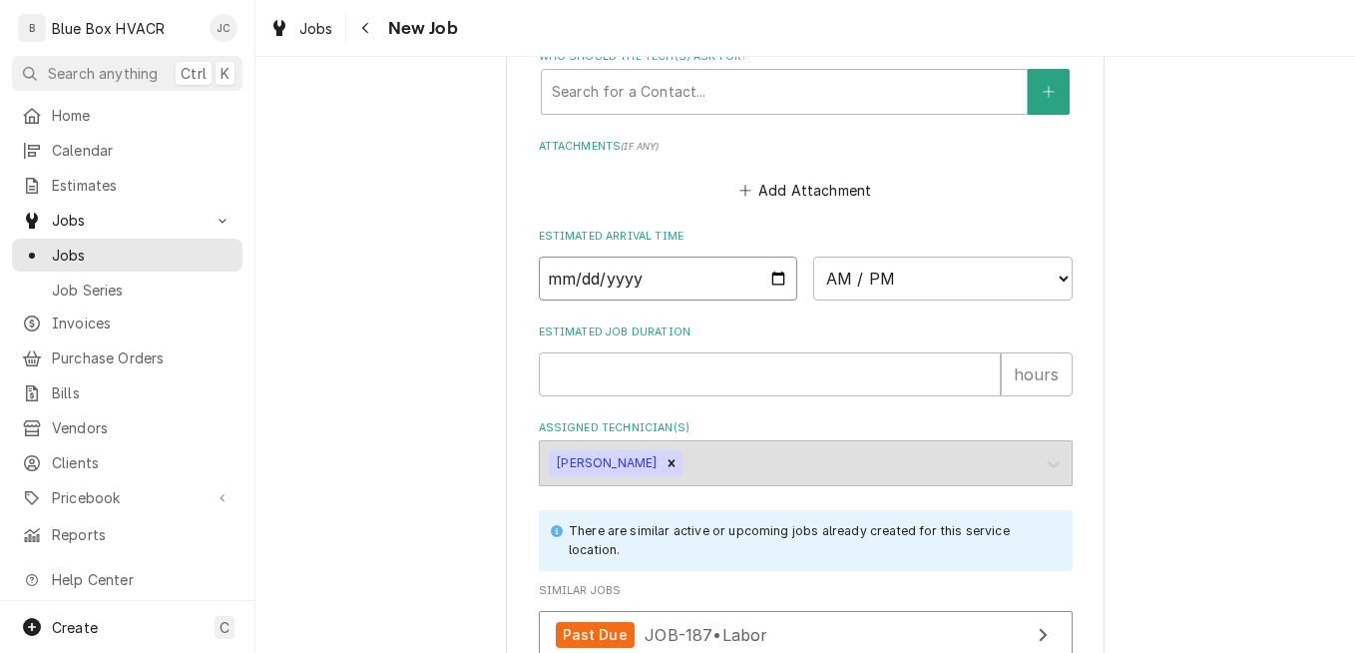
click at [765, 283] on input "Date" at bounding box center [668, 278] width 259 height 44
type textarea "x"
type input "2025-10-03"
click at [893, 280] on select "AM / PM 6:00 AM 6:15 AM 6:30 AM 6:45 AM 7:00 AM 7:15 AM 7:30 AM 7:45 AM 8:00 AM…" at bounding box center [942, 278] width 259 height 44
type textarea "x"
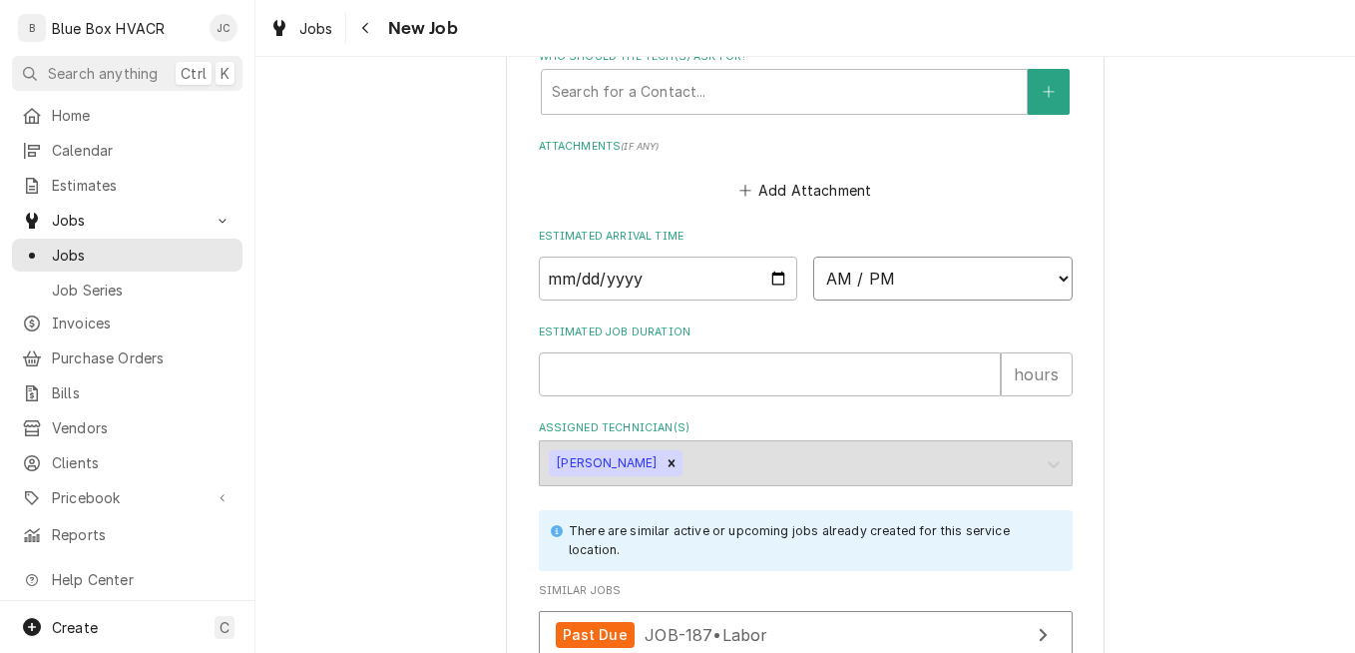
select select "09:00:00"
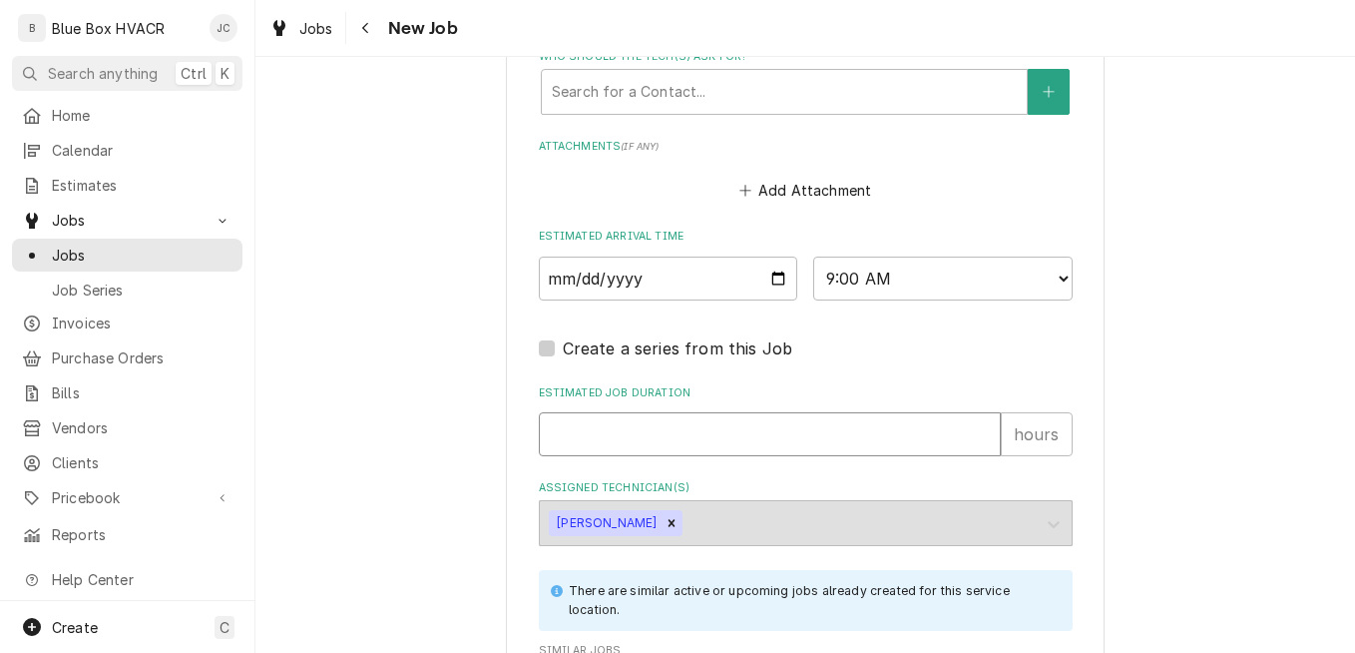
click at [628, 427] on input "Estimated Job Duration" at bounding box center [770, 434] width 462 height 44
type textarea "x"
type input "2"
type textarea "x"
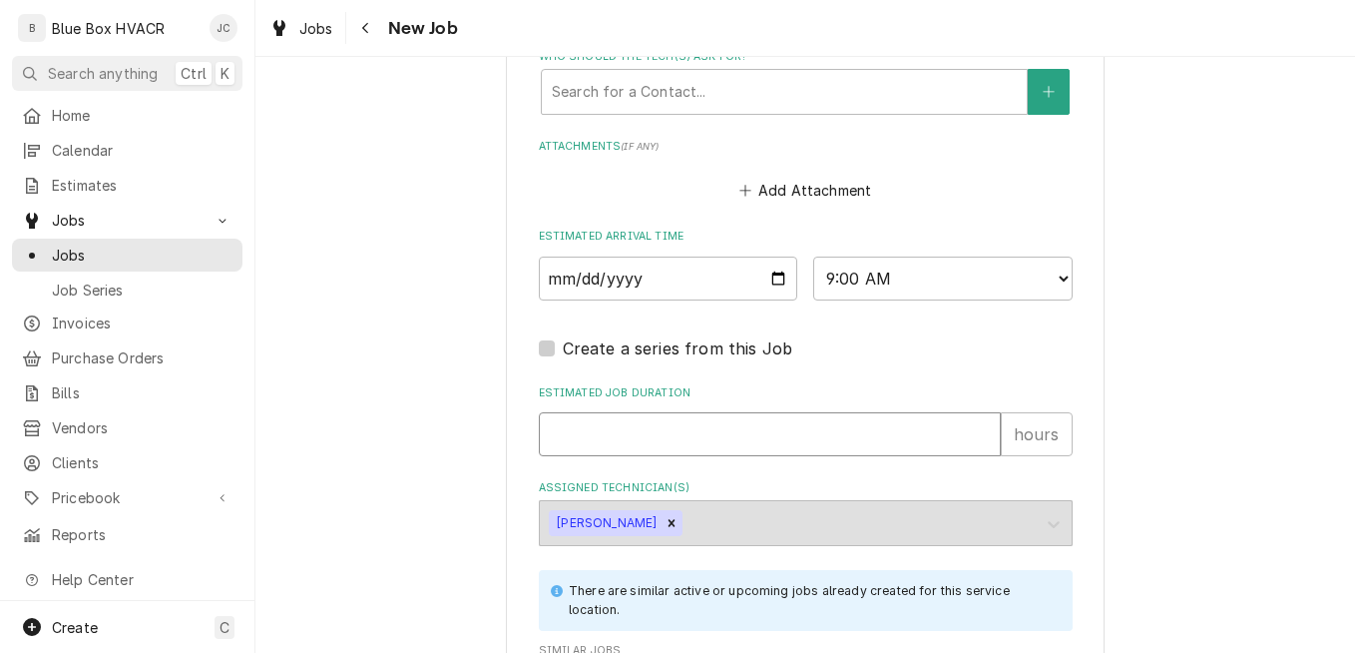
type input "3"
type textarea "x"
type input "4"
type textarea "x"
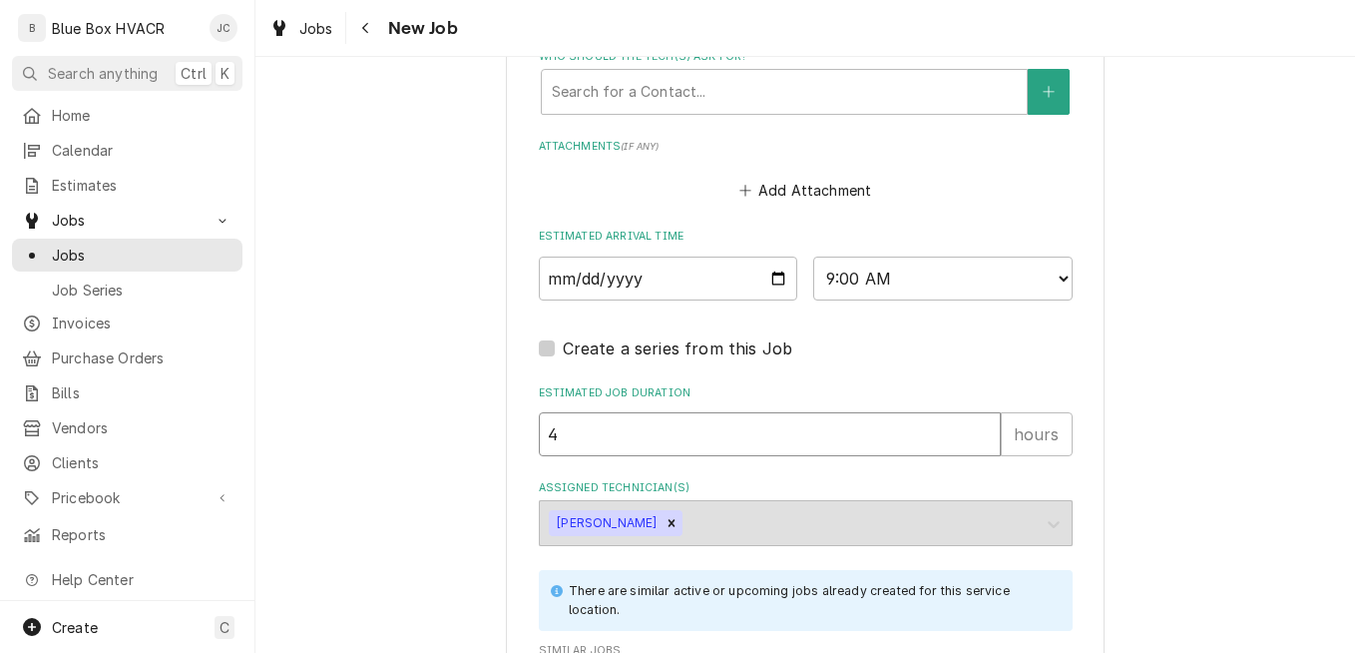
type input "4"
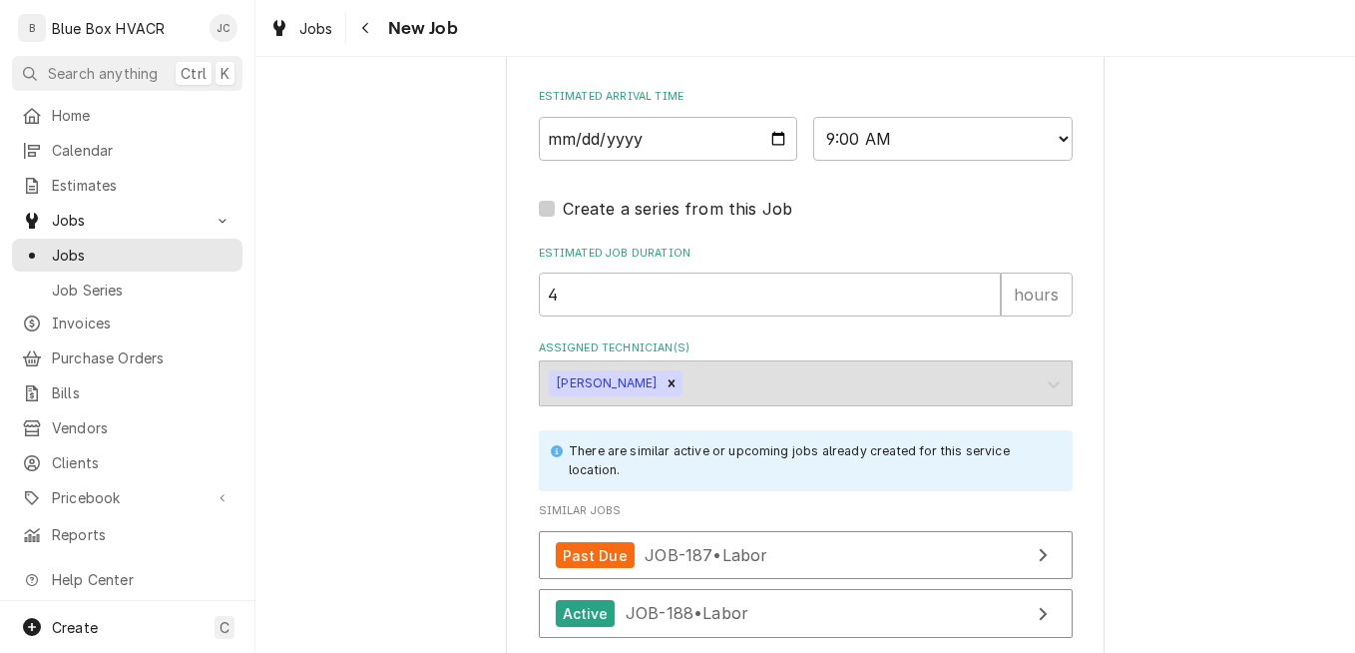
scroll to position [2096, 0]
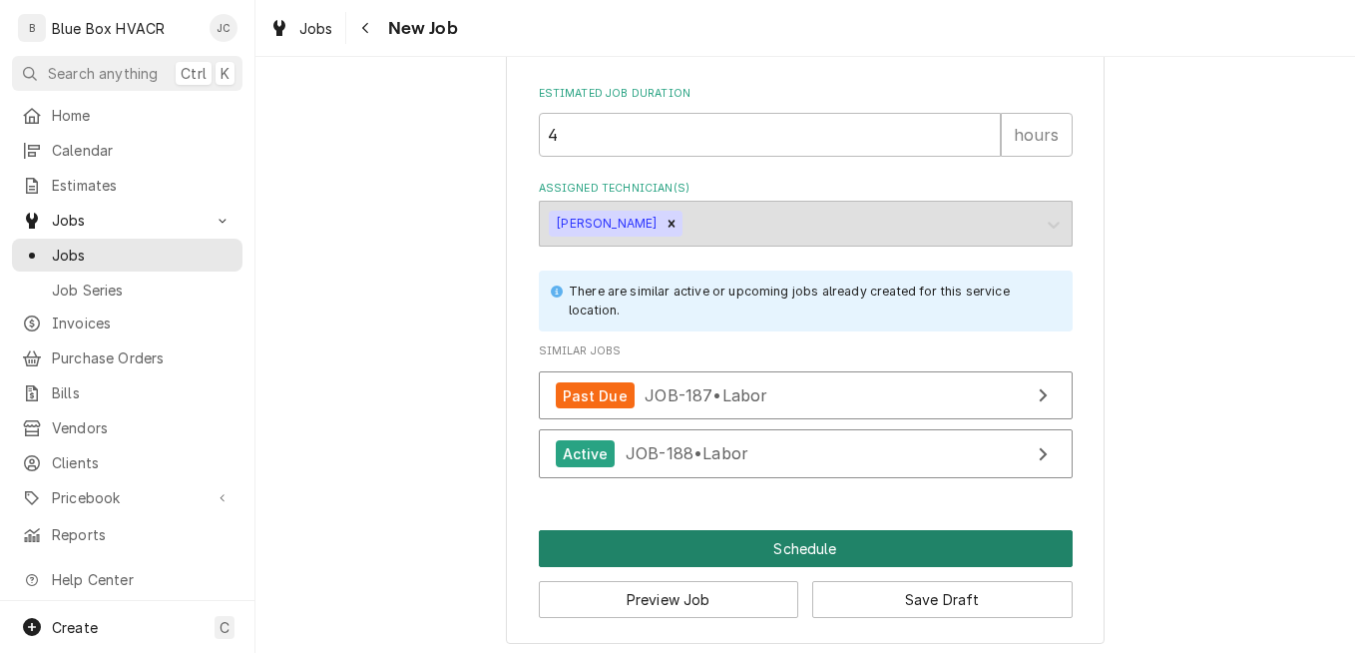
click at [740, 545] on button "Schedule" at bounding box center [806, 548] width 534 height 37
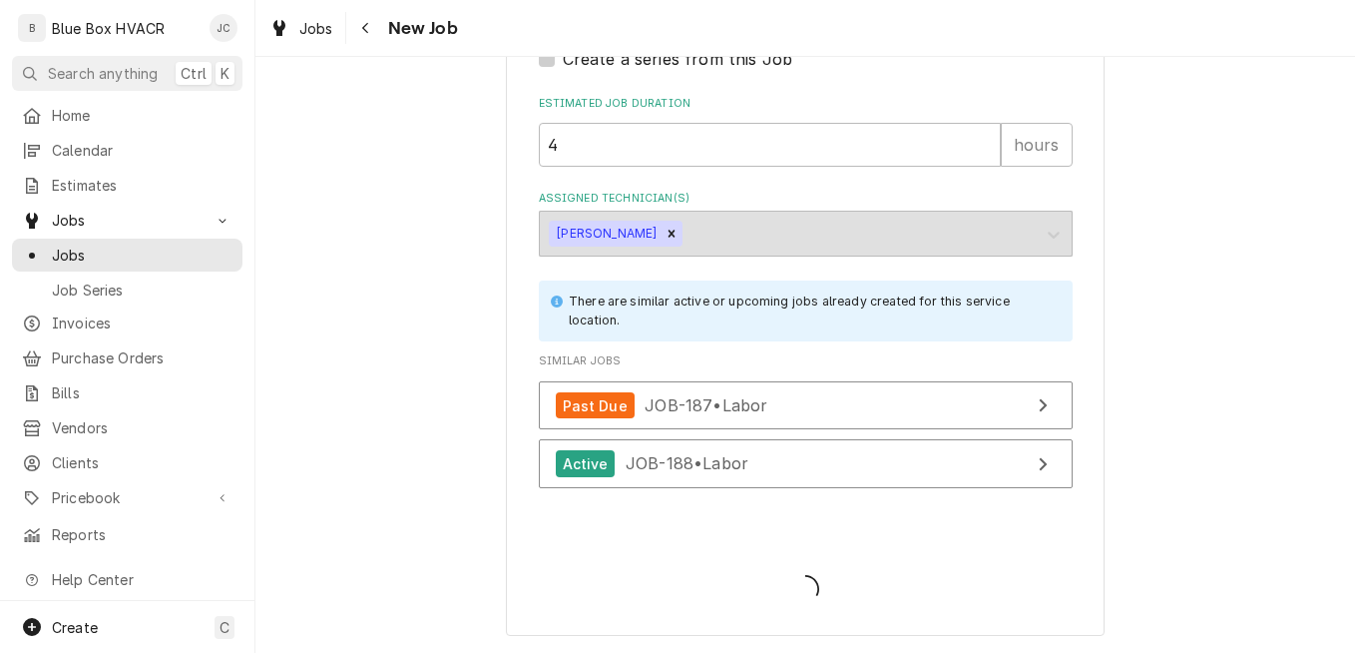
scroll to position [2086, 0]
type textarea "x"
